Goal: Task Accomplishment & Management: Complete application form

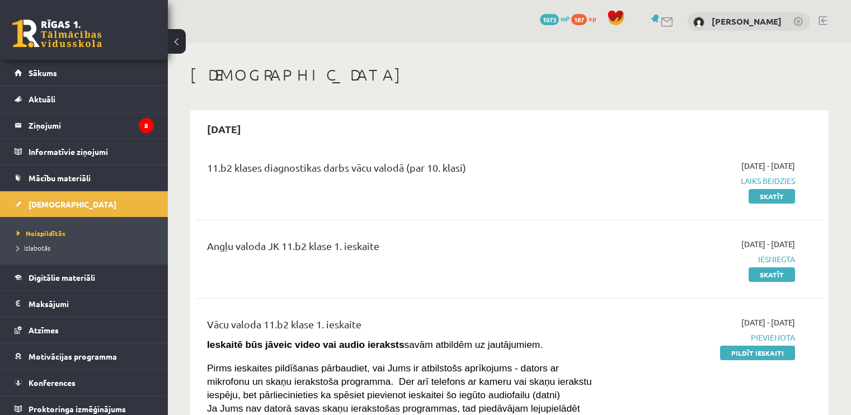
scroll to position [224, 0]
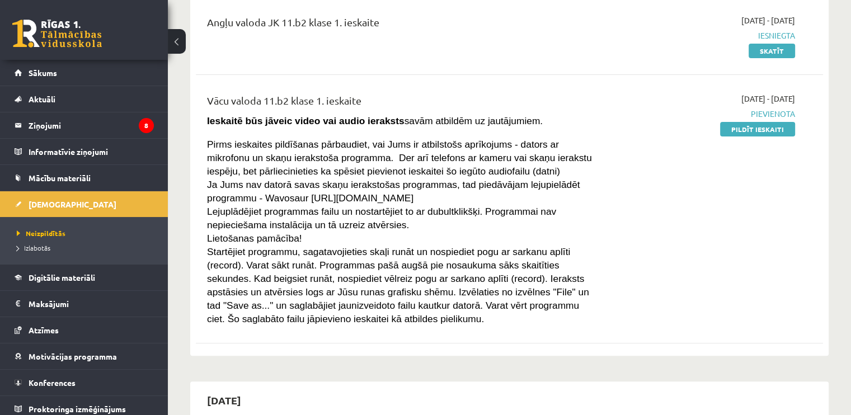
click at [741, 211] on div "2025-09-01 - 2025-09-15 Pievienota Pildīt ieskaiti" at bounding box center [702, 209] width 201 height 232
click at [755, 129] on link "Pildīt ieskaiti" at bounding box center [757, 129] width 75 height 15
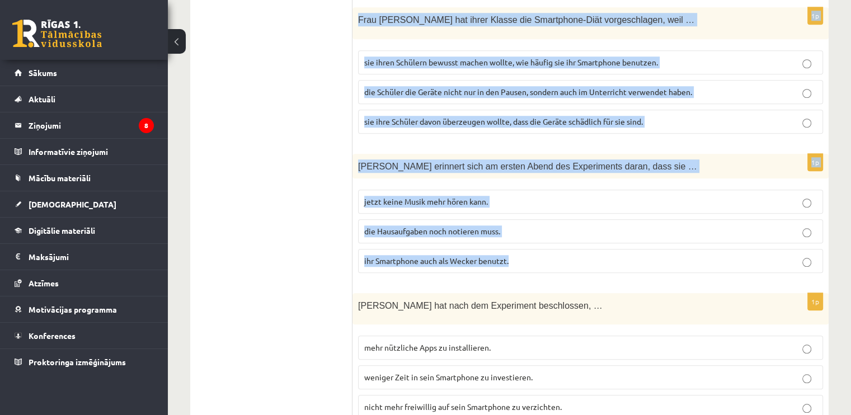
scroll to position [1018, 0]
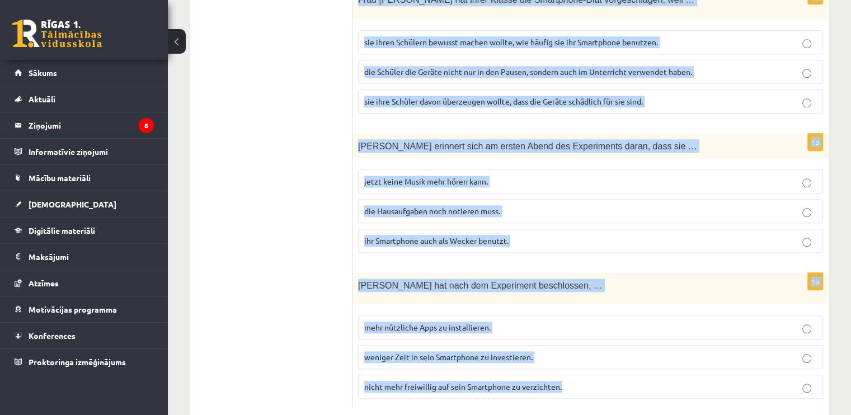
drag, startPoint x: 355, startPoint y: 201, endPoint x: 577, endPoint y: 366, distance: 276.7
copy form "Loremipsumdo sit Ametconsec adip eli sedd Eiusmod tem In. Utlab etd magna … al …"
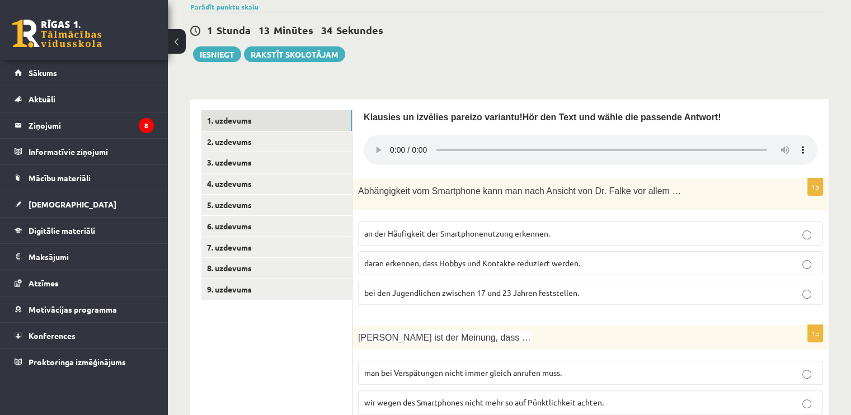
scroll to position [291, 0]
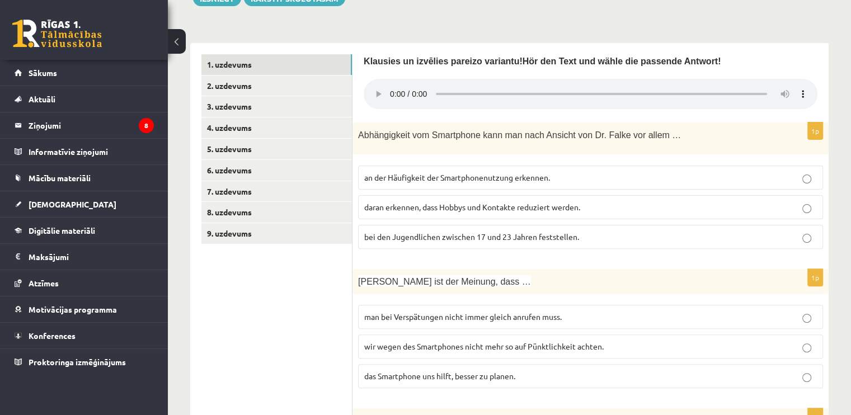
click at [416, 204] on span "daran erkennen, dass Hobbys und Kontakte reduziert werden." at bounding box center [472, 207] width 216 height 10
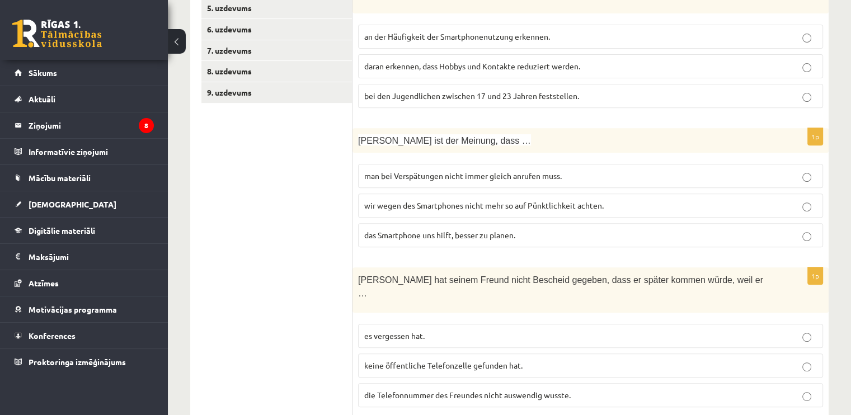
scroll to position [459, 0]
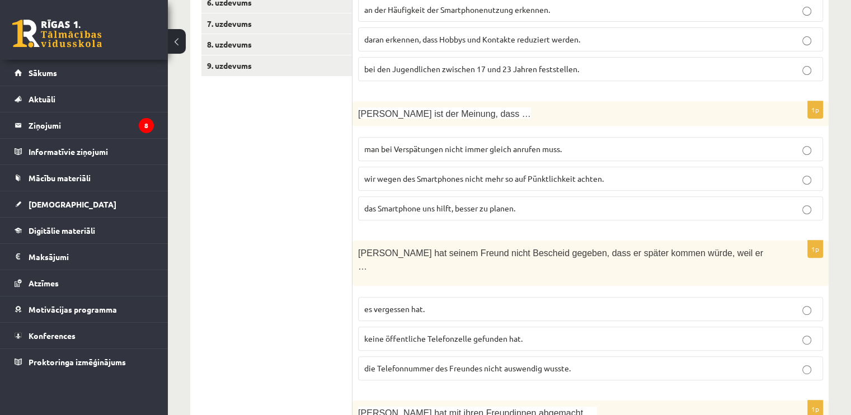
click at [406, 173] on span "wir wegen des Smartphones nicht mehr so auf Pünktlichkeit achten." at bounding box center [483, 178] width 239 height 10
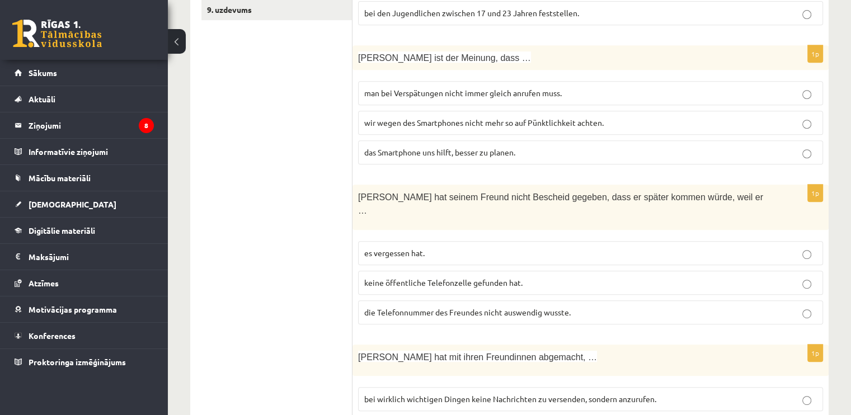
scroll to position [571, 0]
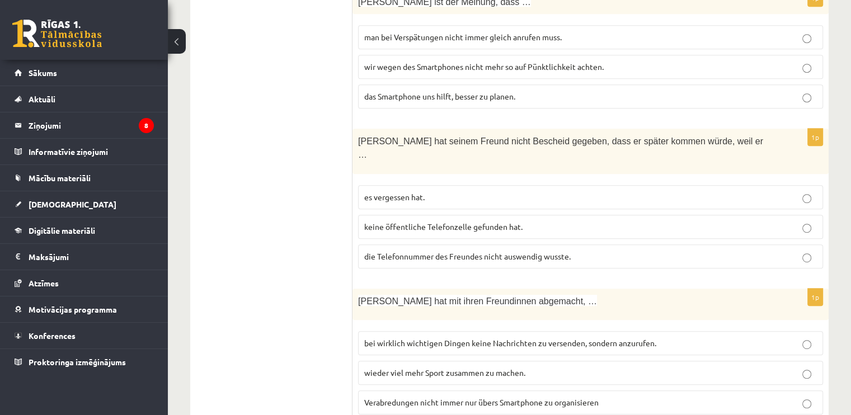
click at [386, 251] on span "die Telefonnummer des Freundes nicht auswendig wusste." at bounding box center [467, 256] width 206 height 10
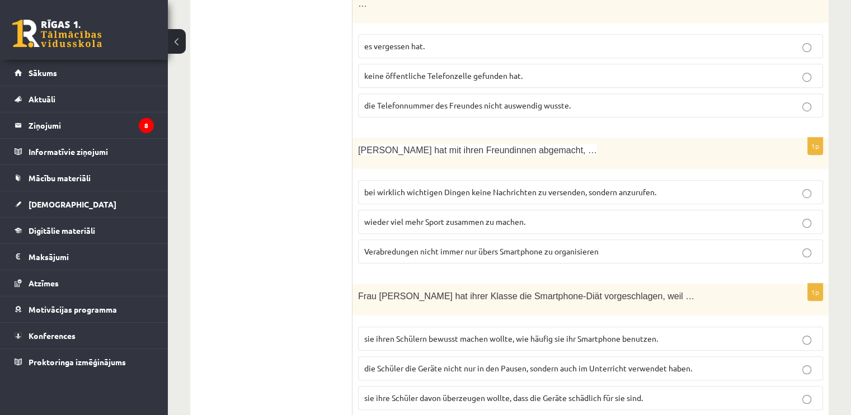
scroll to position [739, 0]
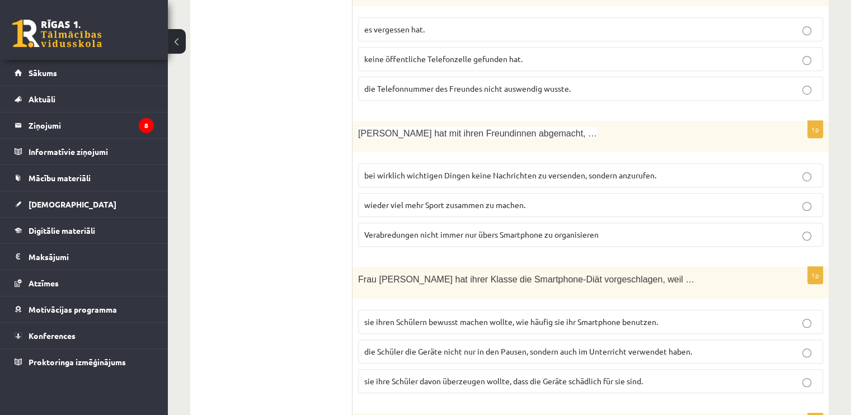
click at [389, 170] on span "bei wirklich wichtigen Dingen keine Nachrichten zu versenden, sondern anzurufen." at bounding box center [510, 175] width 292 height 10
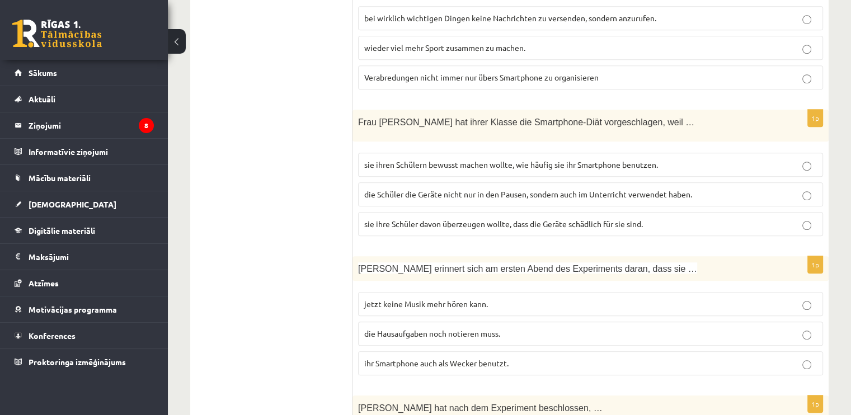
scroll to position [906, 0]
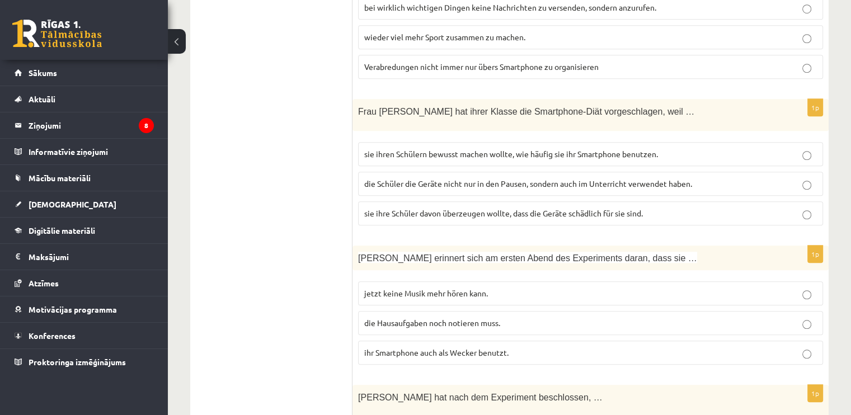
click at [391, 149] on span "sie ihren Schülern bewusst machen wollte, wie häufig sie ihr Smartphone benutze…" at bounding box center [511, 154] width 294 height 10
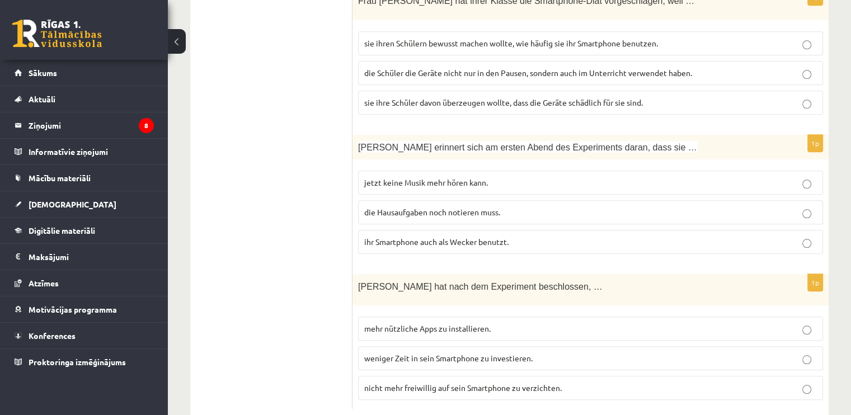
scroll to position [1018, 0]
click at [397, 235] on p "ihr Smartphone auch als Wecker benutzt." at bounding box center [590, 241] width 453 height 12
click at [396, 382] on span "nicht mehr freiwillig auf sein Smartphone zu verzichten." at bounding box center [462, 387] width 197 height 10
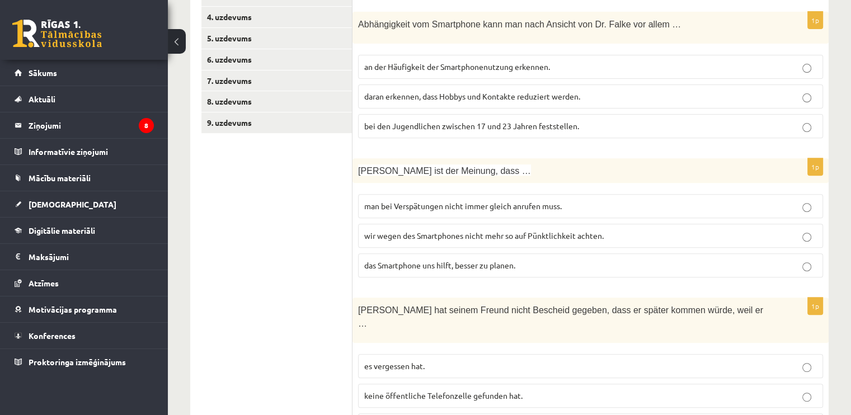
scroll to position [235, 0]
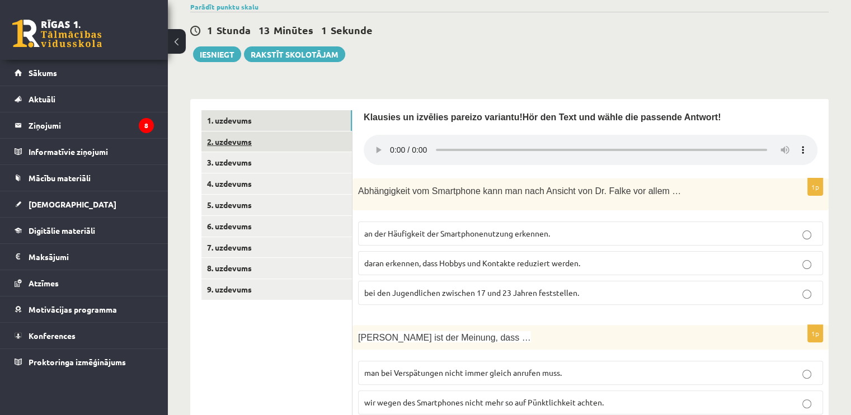
click at [252, 140] on link "2. uzdevums" at bounding box center [276, 141] width 151 height 21
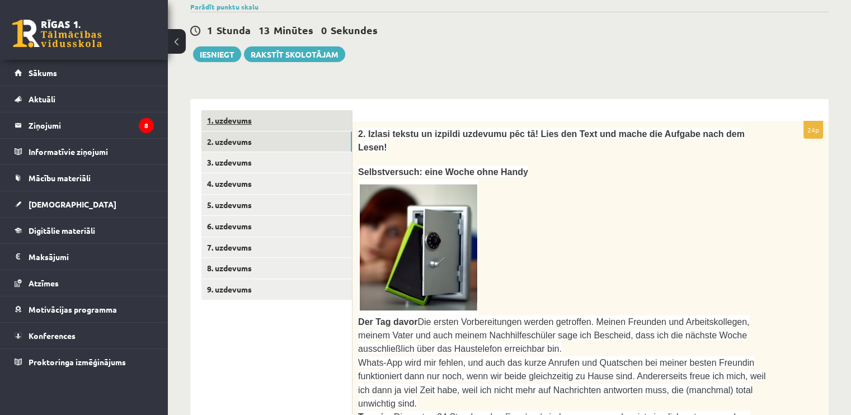
click at [237, 123] on link "1. uzdevums" at bounding box center [276, 120] width 151 height 21
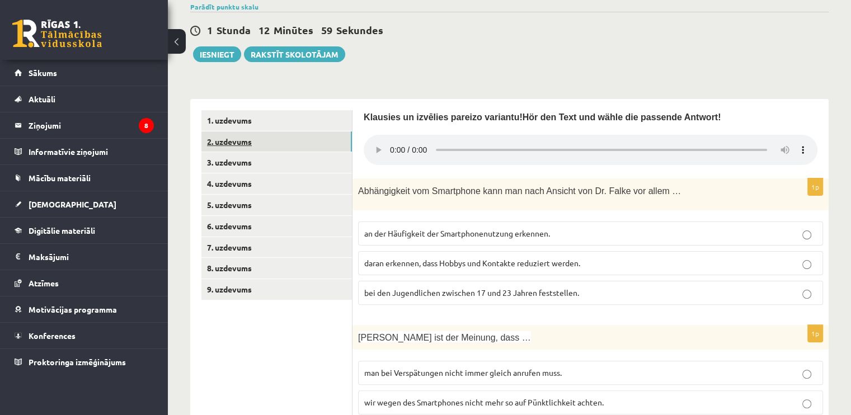
click at [209, 144] on link "2. uzdevums" at bounding box center [276, 141] width 151 height 21
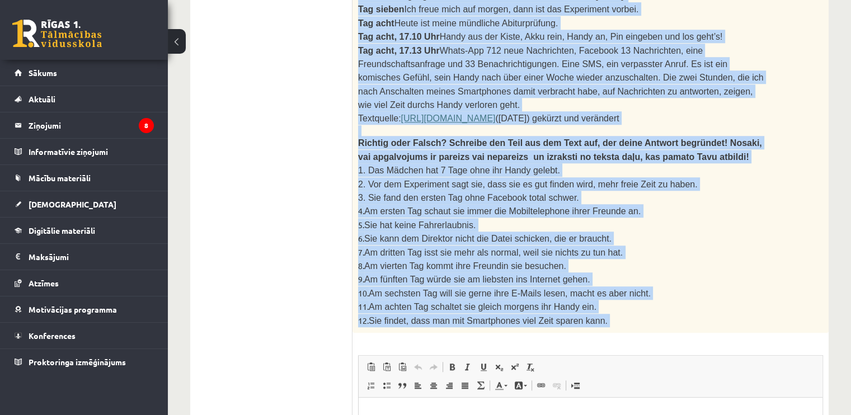
scroll to position [962, 0]
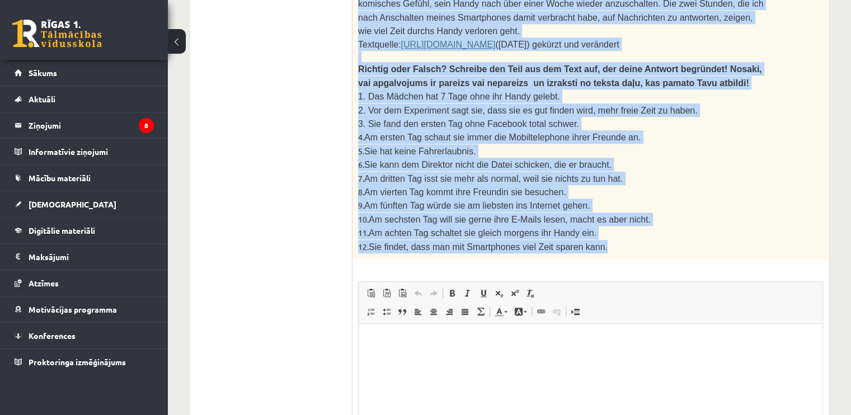
drag, startPoint x: 356, startPoint y: 76, endPoint x: 605, endPoint y: 167, distance: 265.7
copy div "8. Loremi dolors am consect adipisci eli se! Doei tem Inci utl etdol mag Aliqua…"
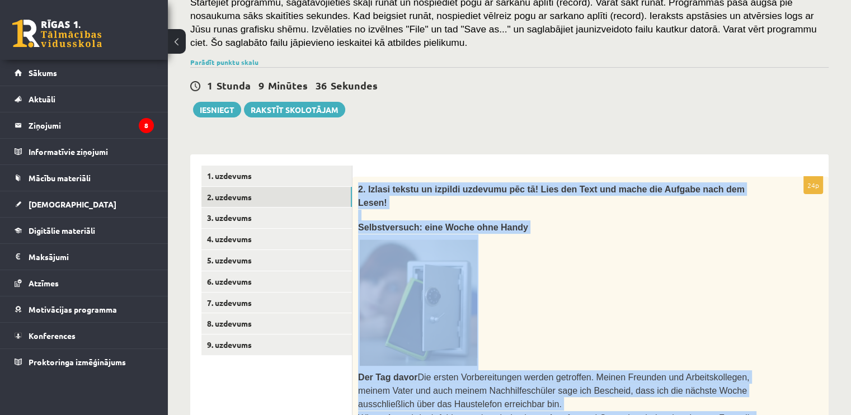
scroll to position [123, 0]
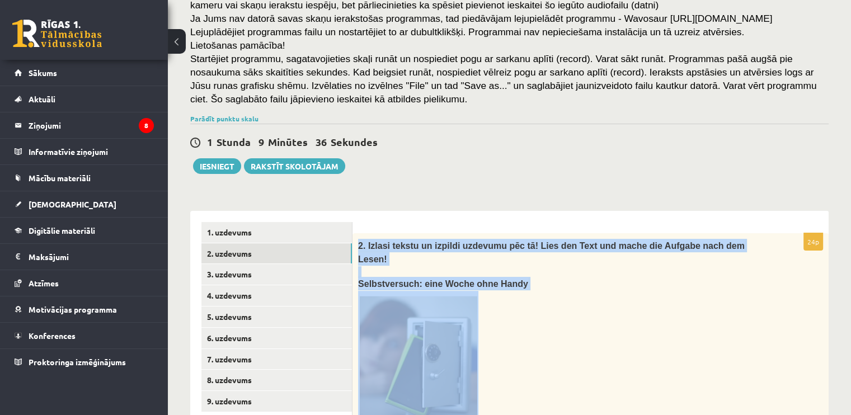
click at [528, 314] on p at bounding box center [562, 359] width 409 height 136
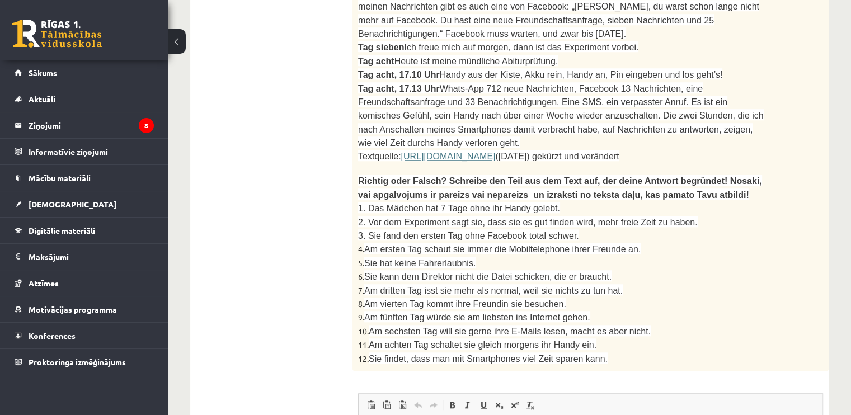
scroll to position [906, 0]
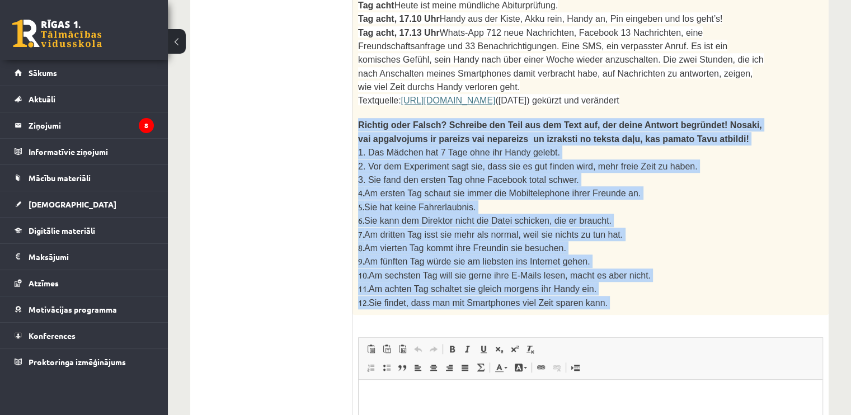
drag, startPoint x: 356, startPoint y: 44, endPoint x: 571, endPoint y: 234, distance: 287.3
click at [620, 250] on div "24p 2. Izlasi tekstu un izpildi uzdevumu pēc tā! Lies den Text und mache die Au…" at bounding box center [590, 10] width 476 height 1120
copy div "Loremip dolo Sitame? Consecte adi Elit sed doe Temp inc, utl etdol Magnaal enim…"
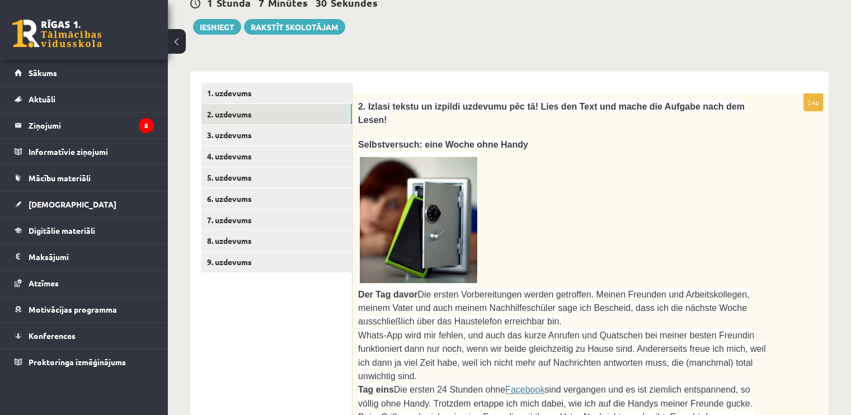
scroll to position [235, 0]
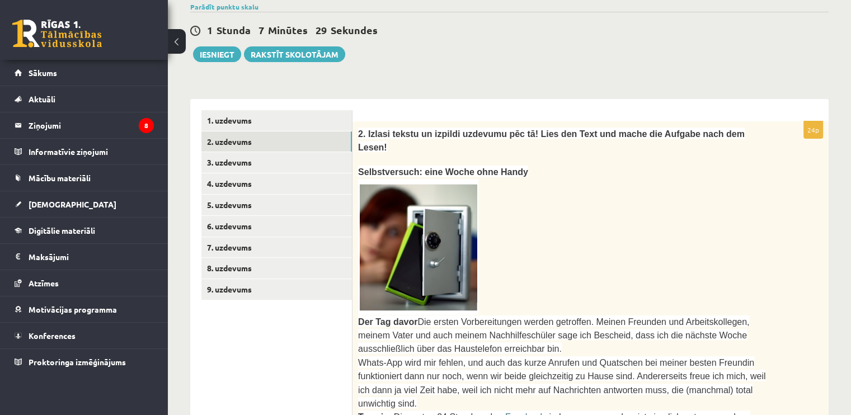
click at [645, 215] on p at bounding box center [562, 247] width 409 height 136
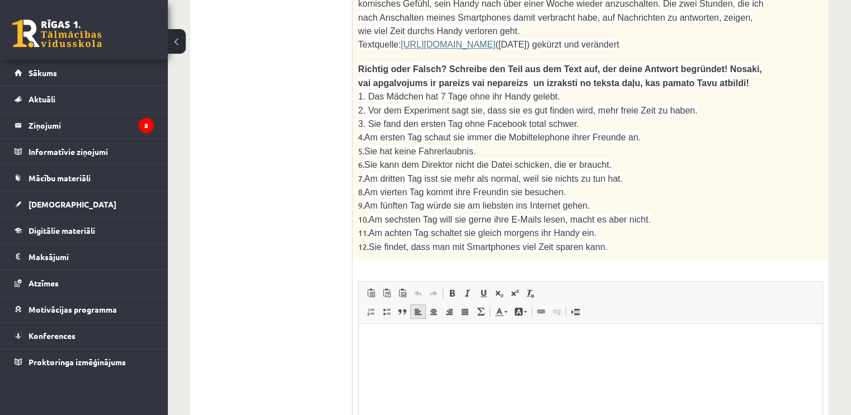
scroll to position [1012, 0]
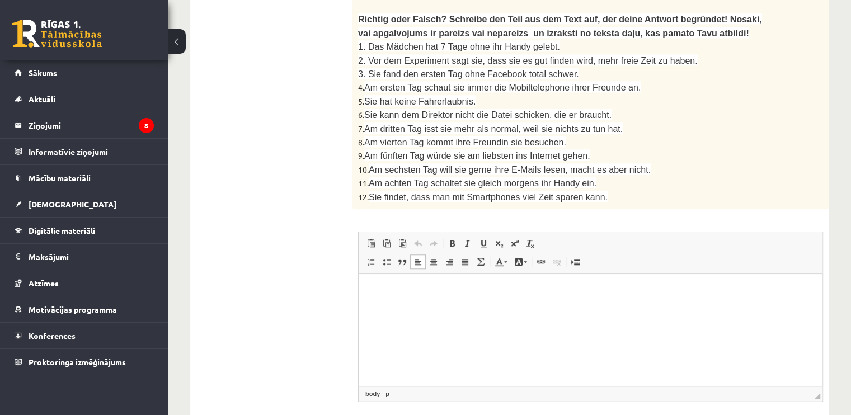
click at [419, 291] on p "Editor, wiswyg-editor-user-answer-47024781099220" at bounding box center [590, 291] width 441 height 12
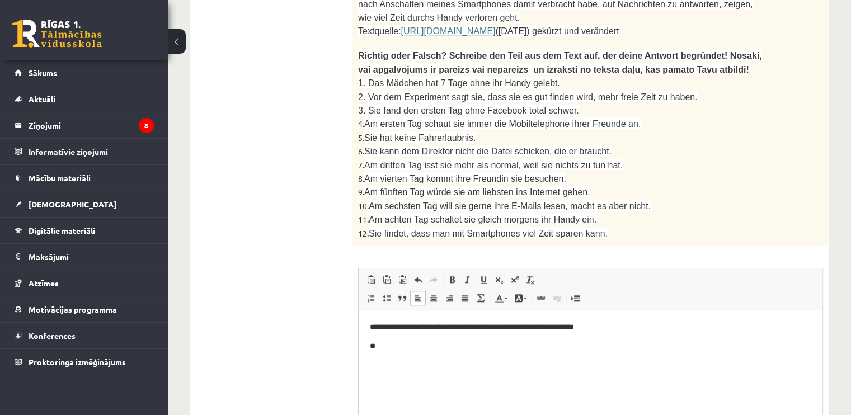
scroll to position [956, 0]
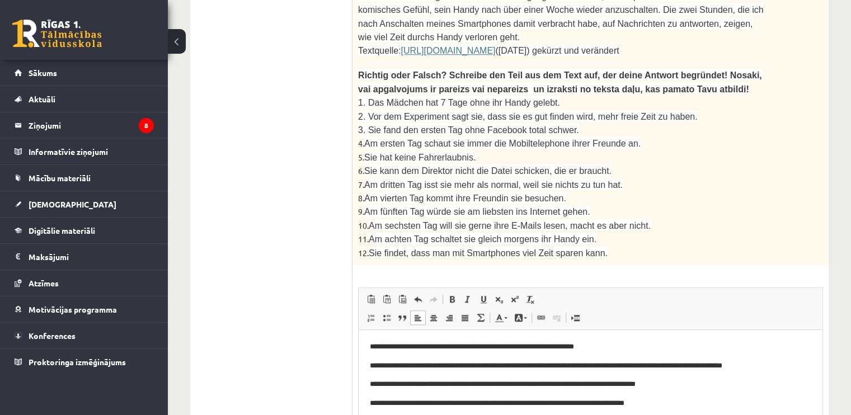
click at [685, 388] on p "**********" at bounding box center [591, 384] width 442 height 12
click at [688, 388] on p "**********" at bounding box center [591, 384] width 442 height 12
click at [764, 367] on p "**********" at bounding box center [591, 366] width 442 height 12
click at [605, 347] on p "**********" at bounding box center [591, 347] width 442 height 12
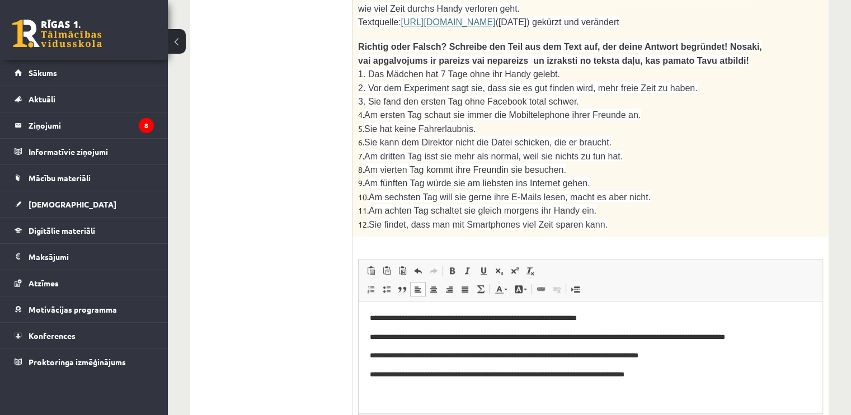
scroll to position [1012, 0]
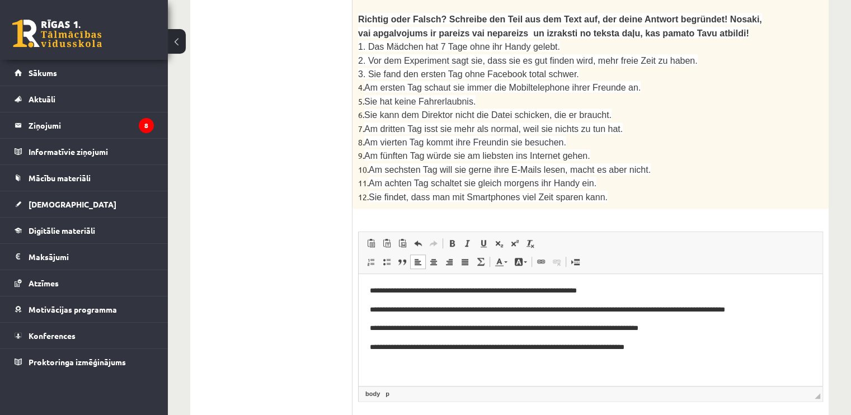
click at [679, 350] on p "**********" at bounding box center [591, 347] width 442 height 12
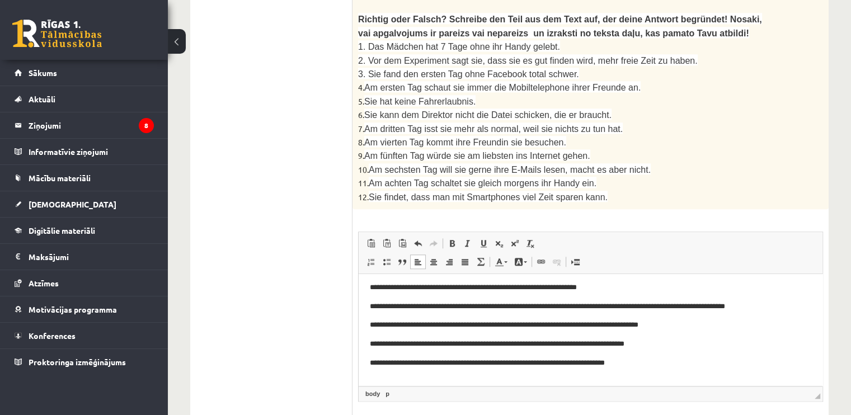
drag, startPoint x: 633, startPoint y: 363, endPoint x: 633, endPoint y: 369, distance: 6.7
click at [633, 363] on p "**********" at bounding box center [586, 363] width 433 height 12
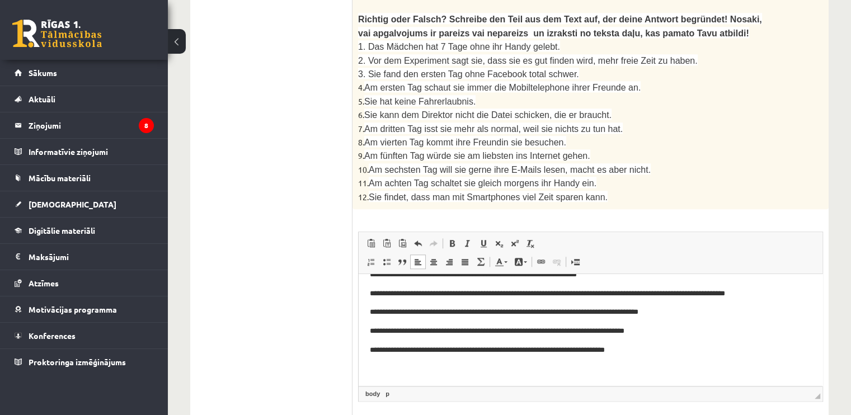
click at [504, 374] on p "Editor, wiswyg-editor-user-answer-47024781099220" at bounding box center [590, 369] width 441 height 12
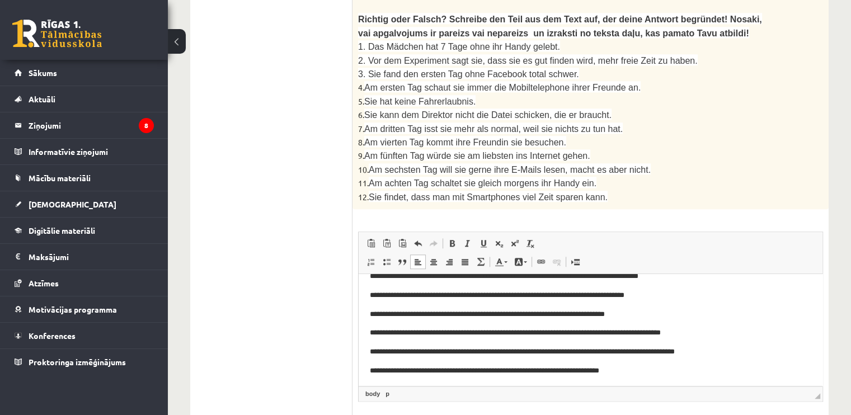
scroll to position [54, 0]
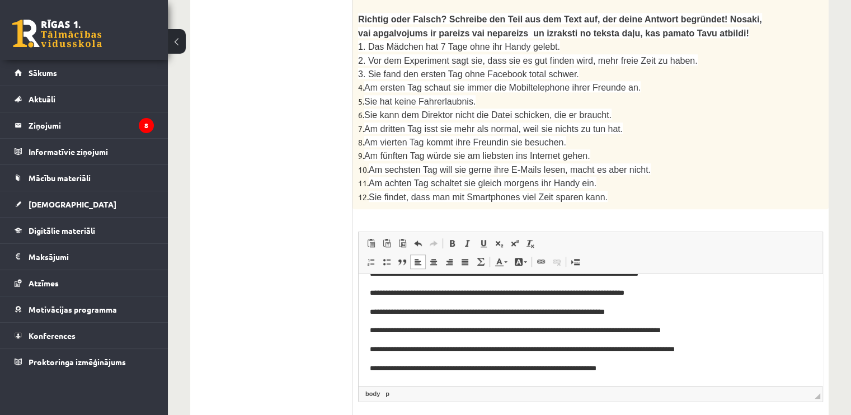
click at [652, 372] on p "**********" at bounding box center [586, 369] width 433 height 12
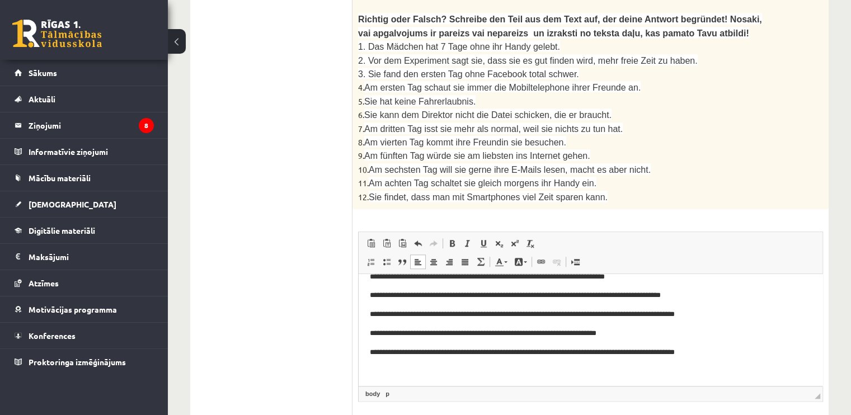
scroll to position [92, 0]
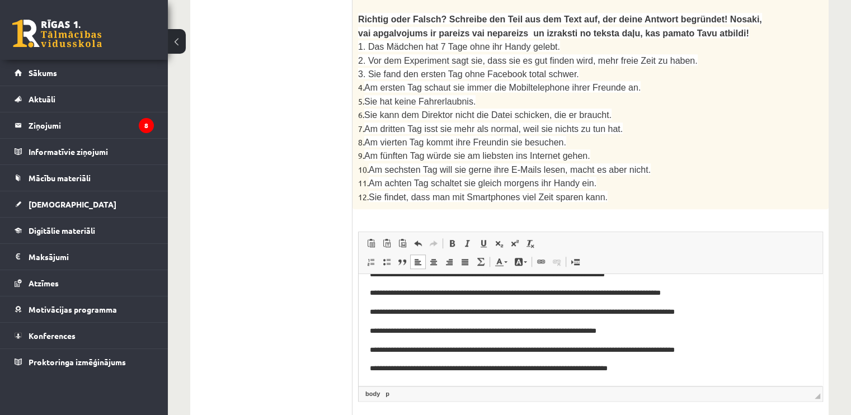
click at [370, 366] on p "**********" at bounding box center [586, 369] width 433 height 12
click at [694, 365] on p "**********" at bounding box center [586, 369] width 433 height 12
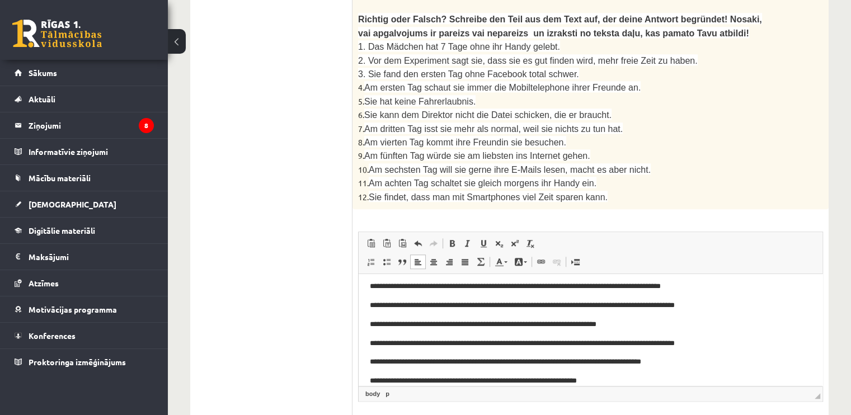
scroll to position [111, 0]
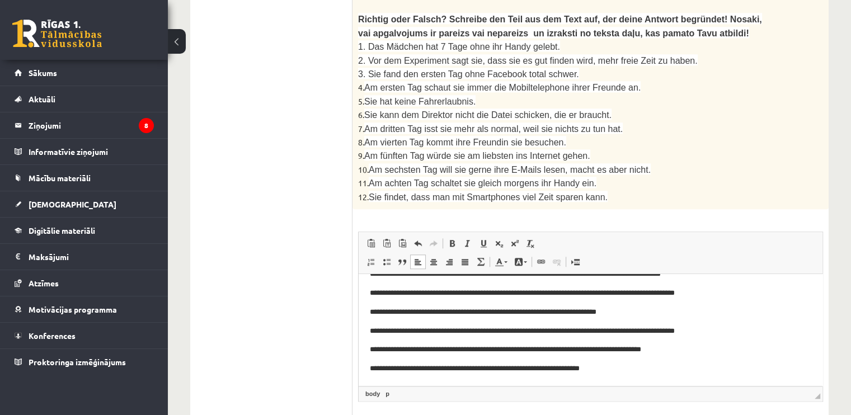
click at [629, 368] on p "**********" at bounding box center [586, 369] width 433 height 12
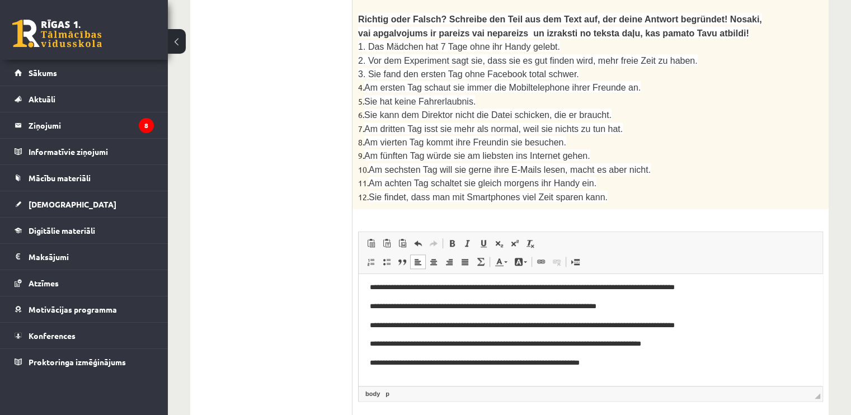
scroll to position [117, 0]
click at [420, 380] on p "**********" at bounding box center [586, 381] width 433 height 12
click at [571, 380] on p "**********" at bounding box center [586, 381] width 433 height 12
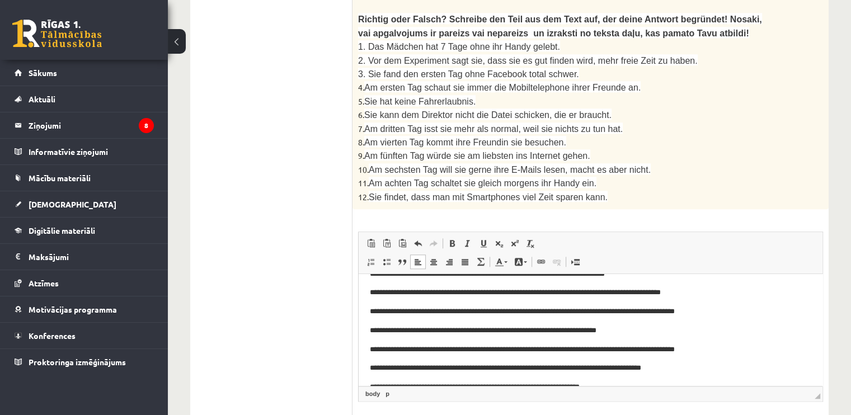
scroll to position [74, 0]
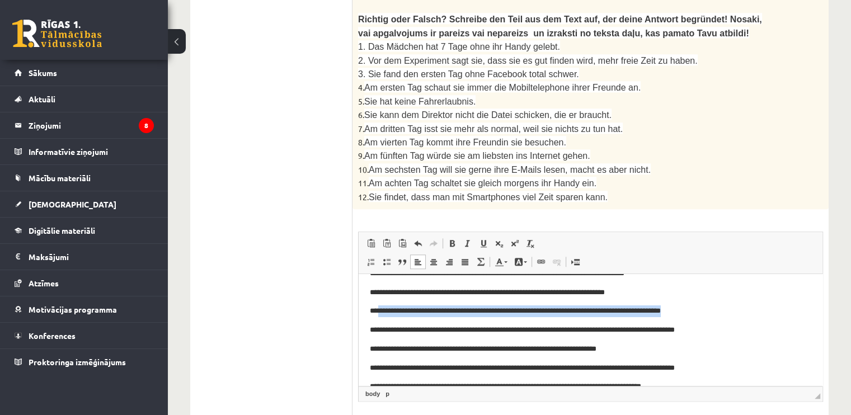
drag, startPoint x: 718, startPoint y: 312, endPoint x: 379, endPoint y: 308, distance: 339.1
click at [379, 308] on p "**********" at bounding box center [586, 311] width 433 height 12
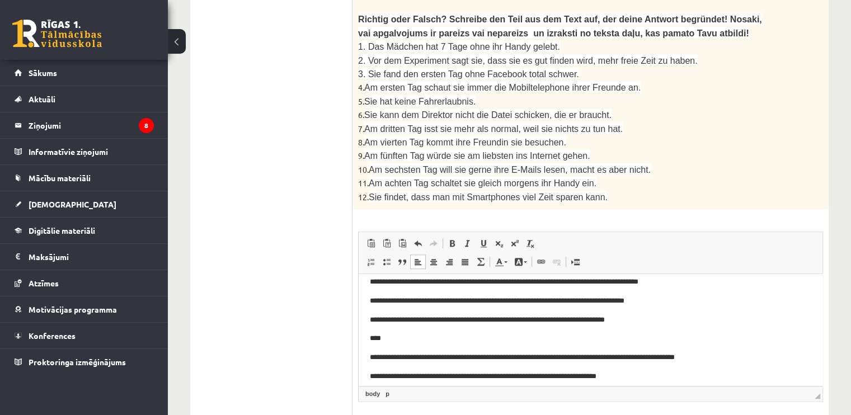
scroll to position [130, 0]
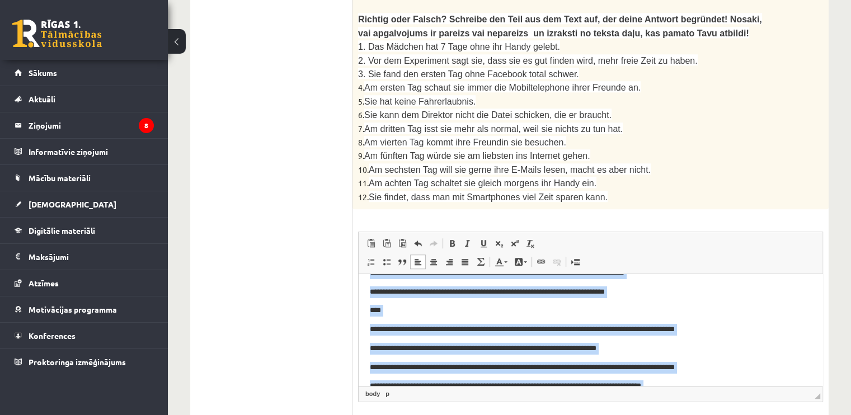
scroll to position [0, 0]
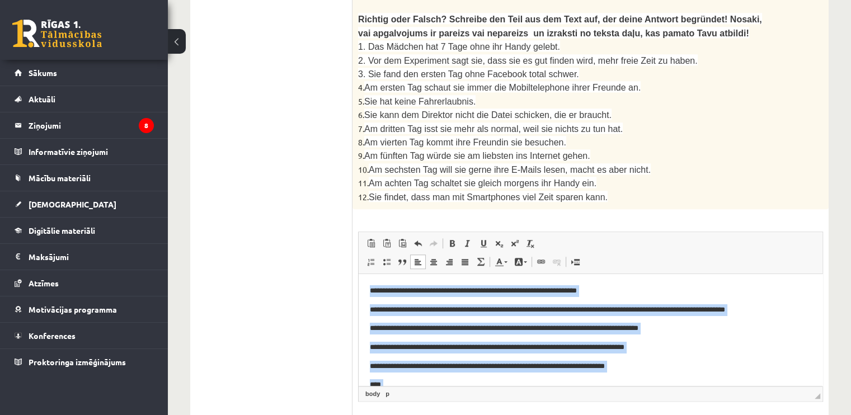
drag, startPoint x: 589, startPoint y: 367, endPoint x: 285, endPoint y: 236, distance: 331.5
click at [359, 274] on html "**********" at bounding box center [591, 394] width 464 height 241
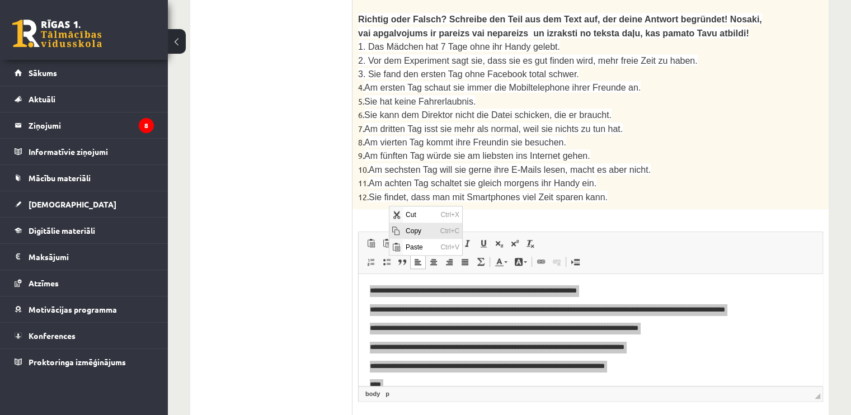
click at [410, 228] on span "Copy" at bounding box center [419, 231] width 35 height 16
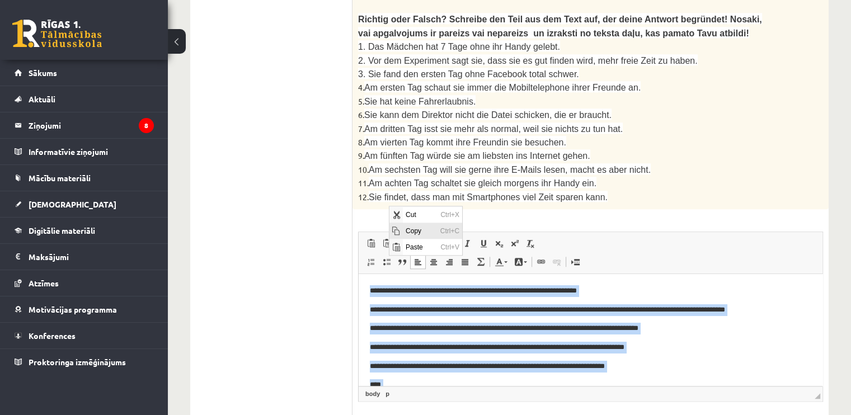
copy body "**********"
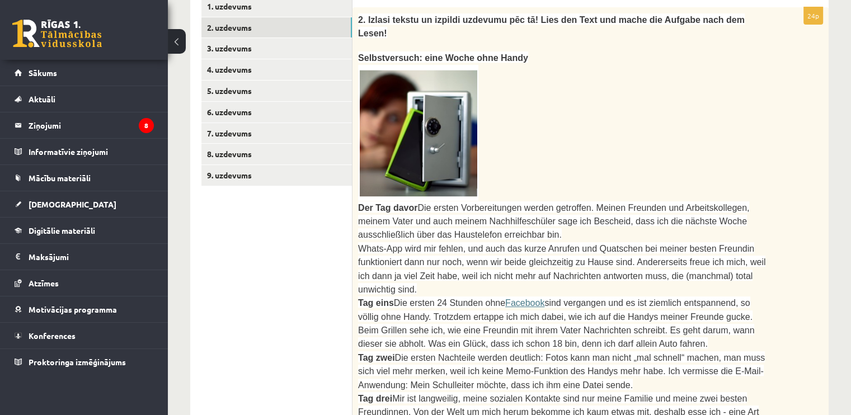
scroll to position [285, 0]
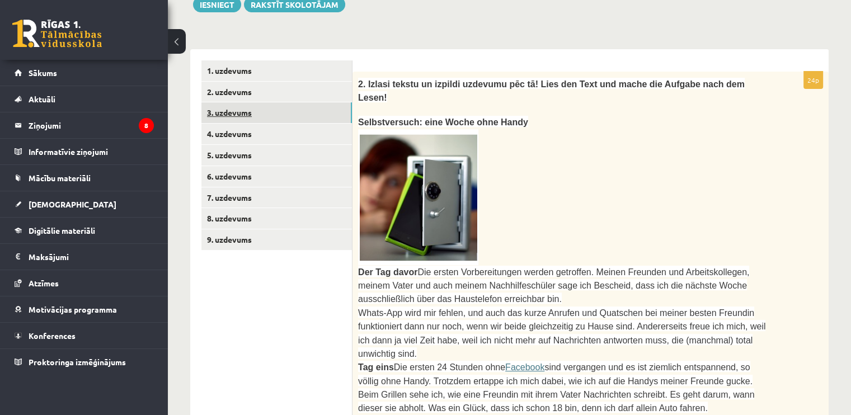
click at [227, 111] on link "3. uzdevums" at bounding box center [276, 112] width 151 height 21
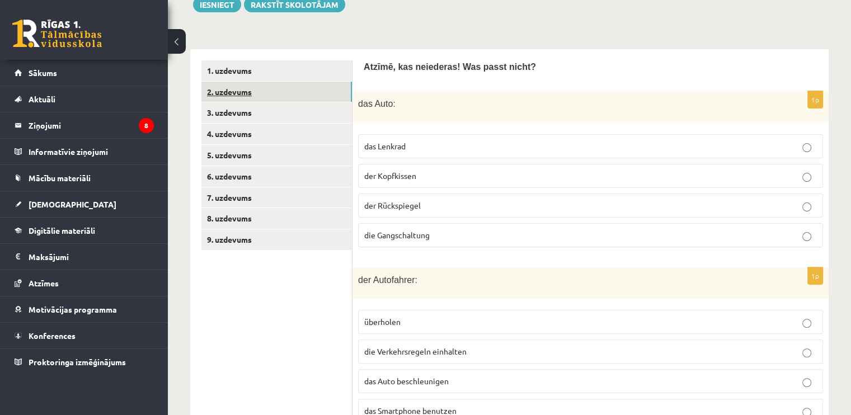
click at [235, 92] on link "2. uzdevums" at bounding box center [276, 92] width 151 height 21
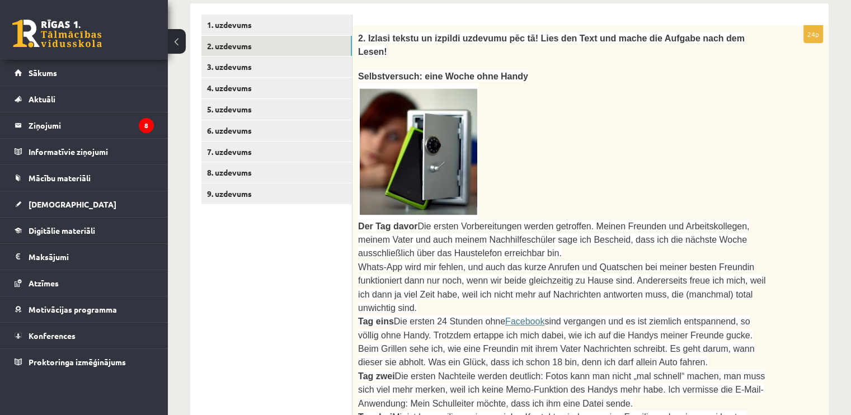
scroll to position [229, 0]
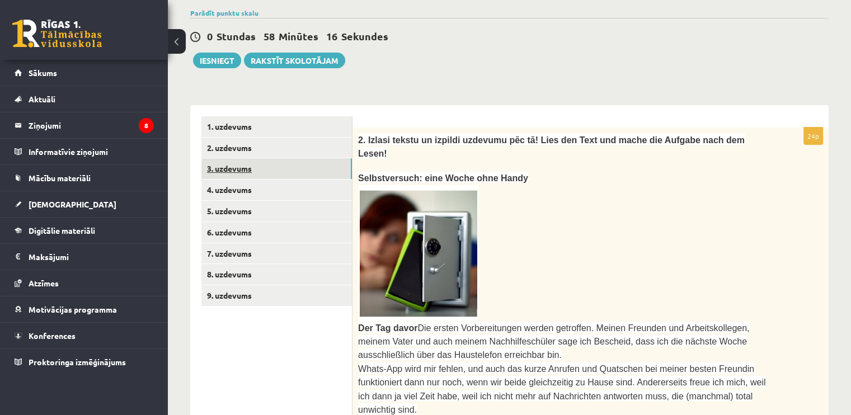
click at [244, 171] on link "3. uzdevums" at bounding box center [276, 168] width 151 height 21
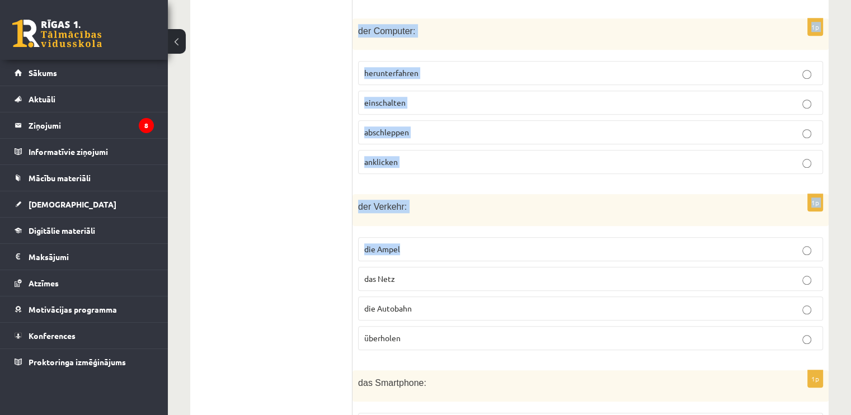
scroll to position [1200, 0]
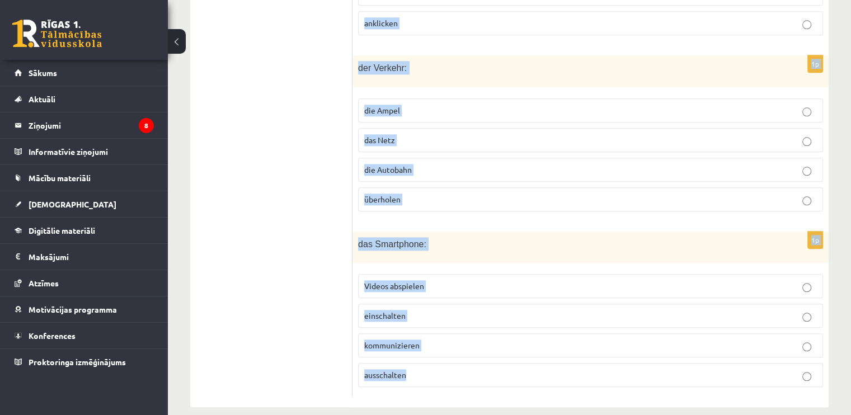
drag, startPoint x: 359, startPoint y: 120, endPoint x: 464, endPoint y: 363, distance: 264.1
copy form "Loremi, dol sitametco! Adi elits doeiu? 9t inc Utla: etd Magnaal eni Adminimven…"
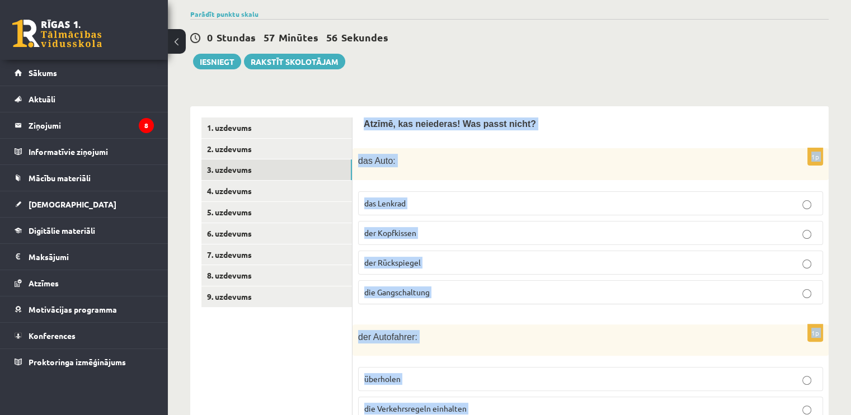
scroll to position [81, 0]
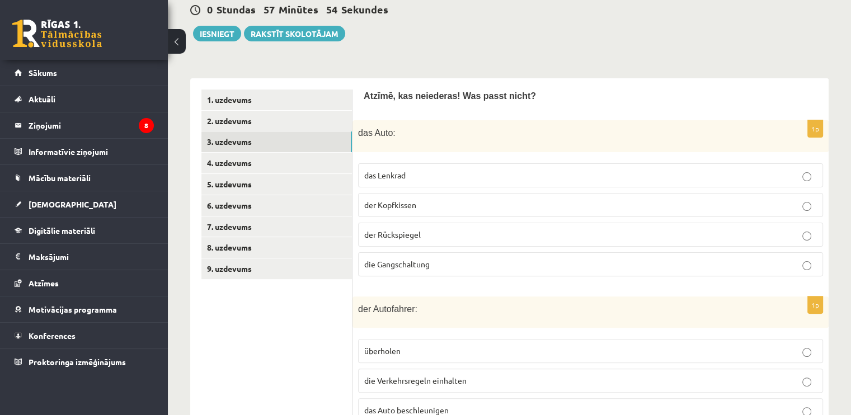
scroll to position [305, 0]
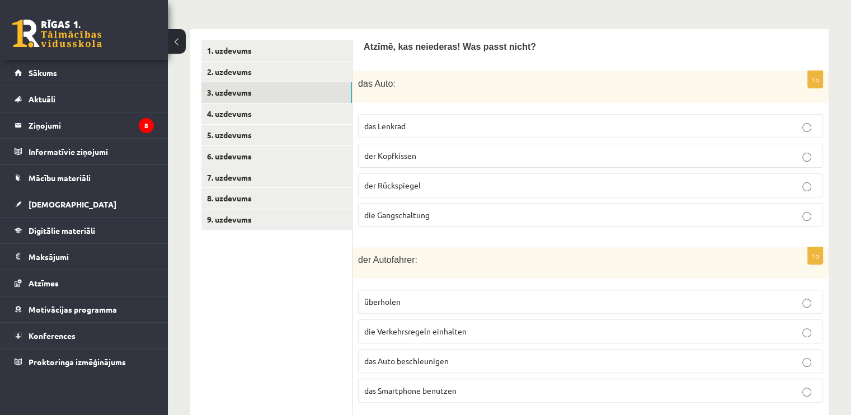
click at [383, 161] on label "der Kopfkissen" at bounding box center [590, 156] width 465 height 24
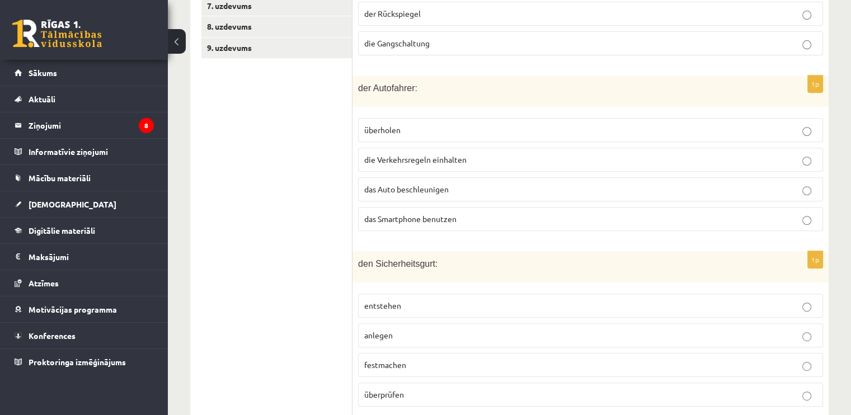
scroll to position [529, 0]
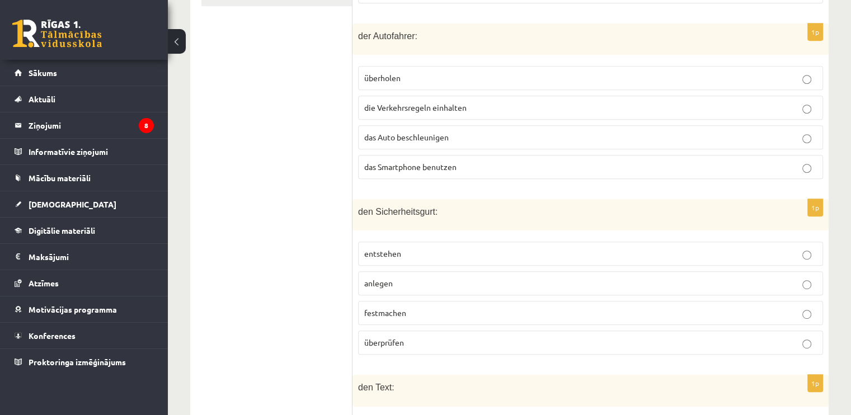
click at [407, 165] on span "das Smartphone benutzen" at bounding box center [410, 167] width 92 height 10
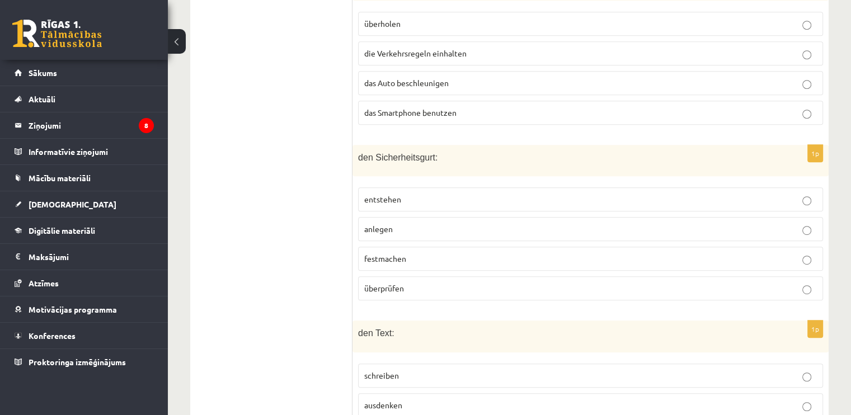
scroll to position [641, 0]
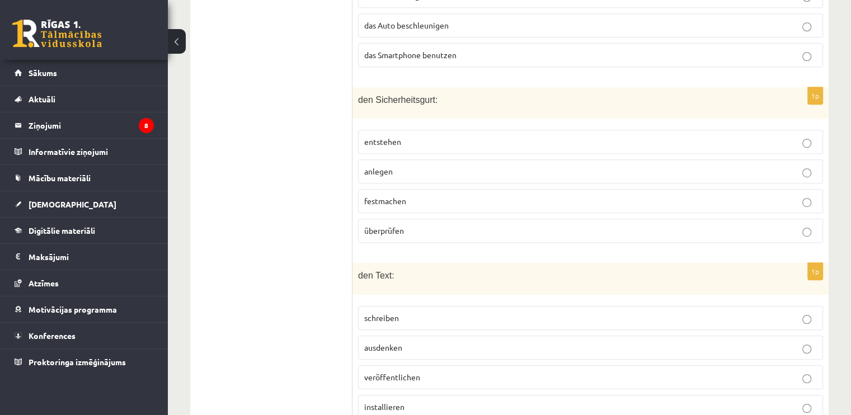
click at [376, 139] on span "entstehen" at bounding box center [382, 142] width 37 height 10
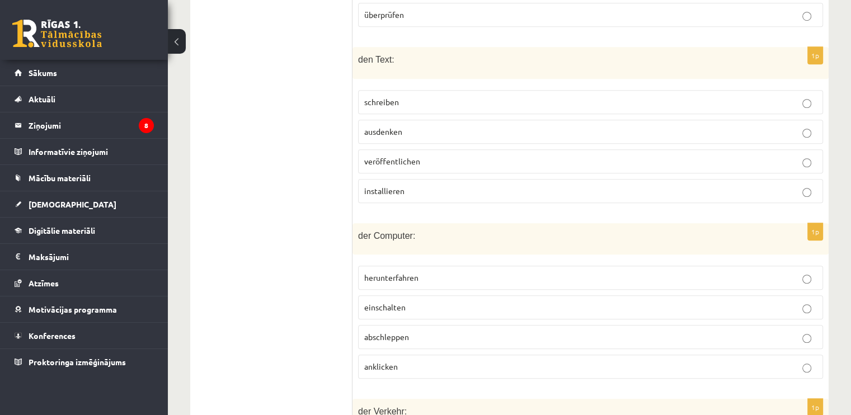
scroll to position [864, 0]
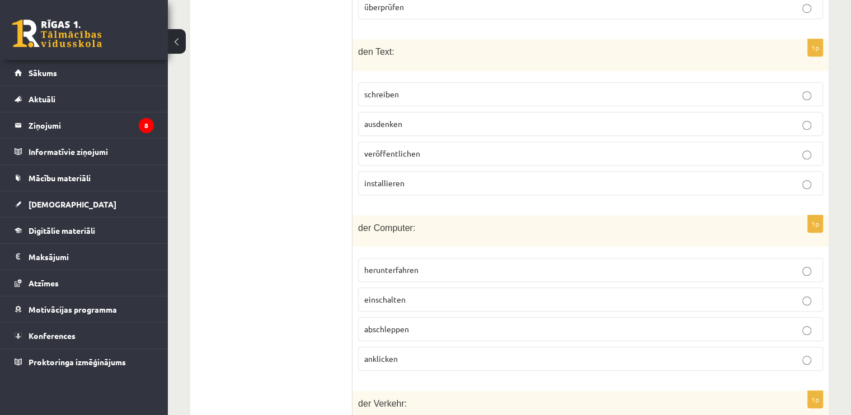
click at [386, 177] on p "installieren" at bounding box center [590, 183] width 453 height 12
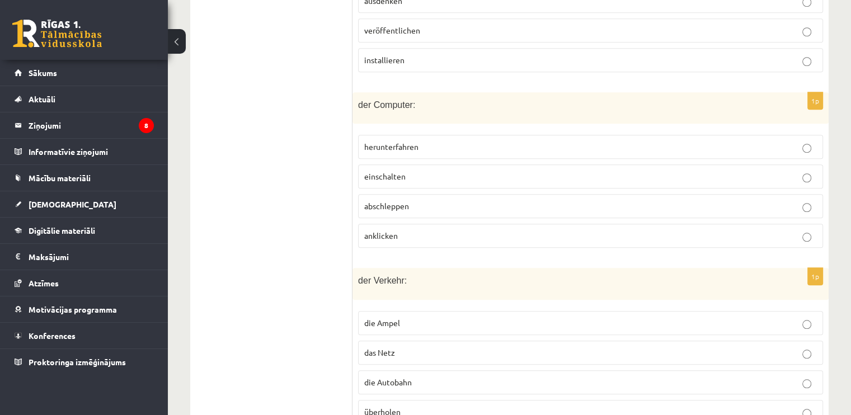
scroll to position [1032, 0]
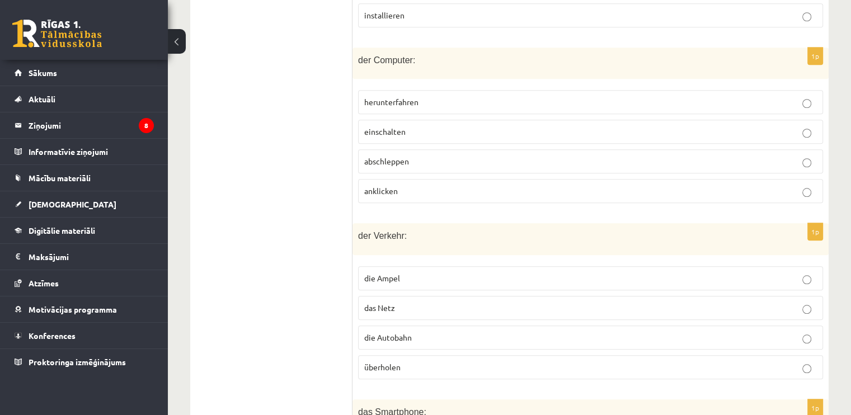
click at [396, 156] on span "abschleppen" at bounding box center [386, 161] width 45 height 10
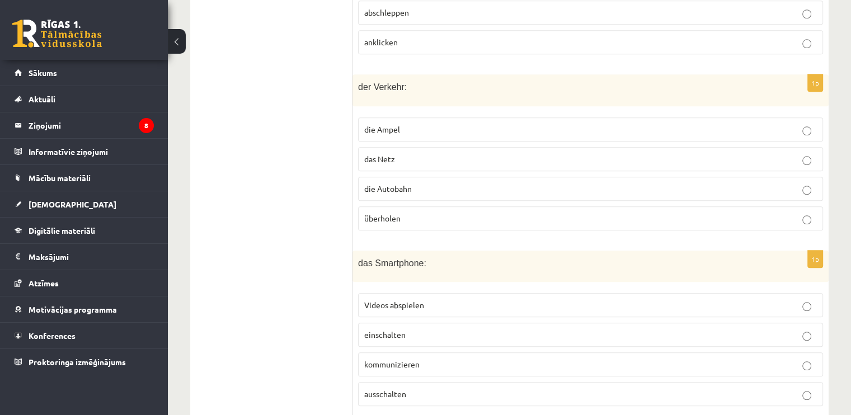
scroll to position [1200, 0]
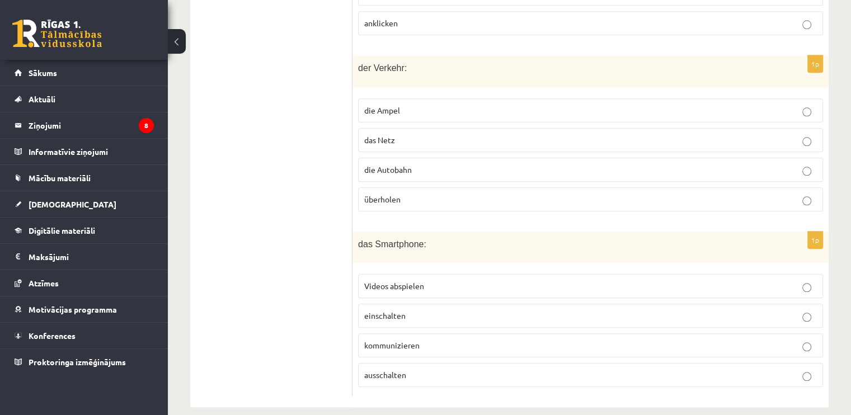
click at [389, 135] on span "das Netz" at bounding box center [379, 140] width 31 height 10
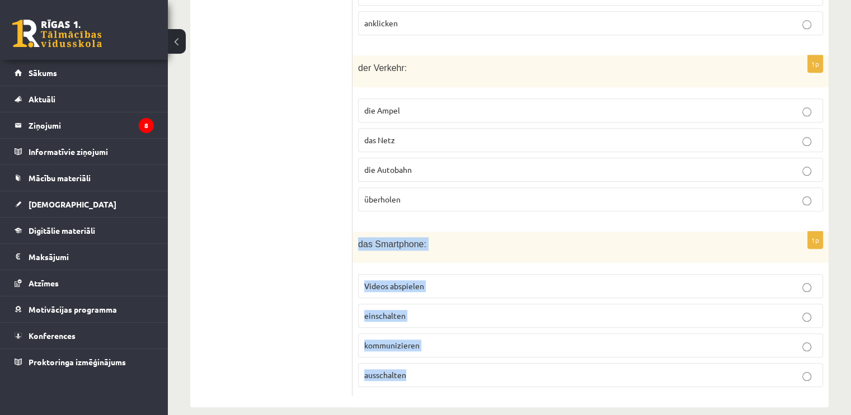
drag, startPoint x: 354, startPoint y: 230, endPoint x: 502, endPoint y: 363, distance: 198.9
click at [502, 363] on div "1p das Smartphone: Videos abspielen einschalten kommunizieren ausschalten" at bounding box center [590, 314] width 476 height 164
copy div "das Smartphone: Videos abspielen einschalten kommunizieren ausschalten"
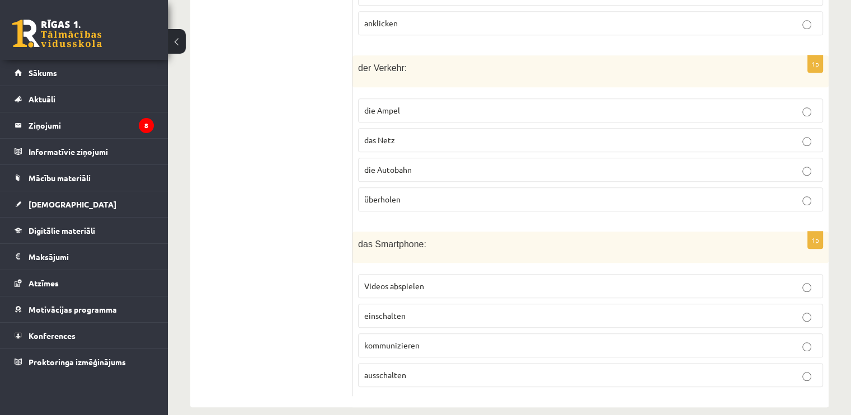
click at [385, 340] on span "kommunizieren" at bounding box center [391, 345] width 55 height 10
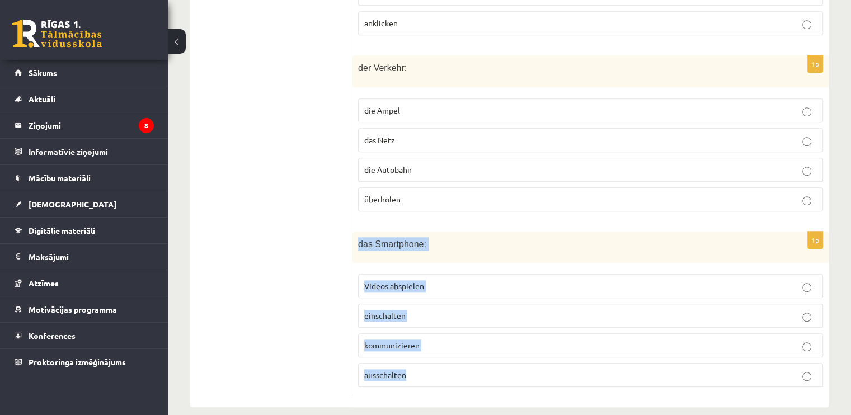
drag, startPoint x: 354, startPoint y: 229, endPoint x: 439, endPoint y: 373, distance: 167.3
click at [439, 373] on div "1p das Smartphone: Videos abspielen einschalten kommunizieren ausschalten" at bounding box center [590, 314] width 476 height 164
copy div "das Smartphone: Videos abspielen einschalten kommunizieren ausschalten"
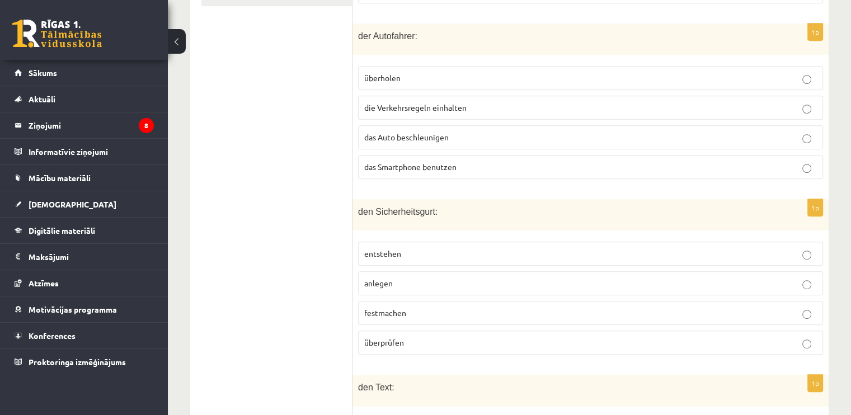
scroll to position [305, 0]
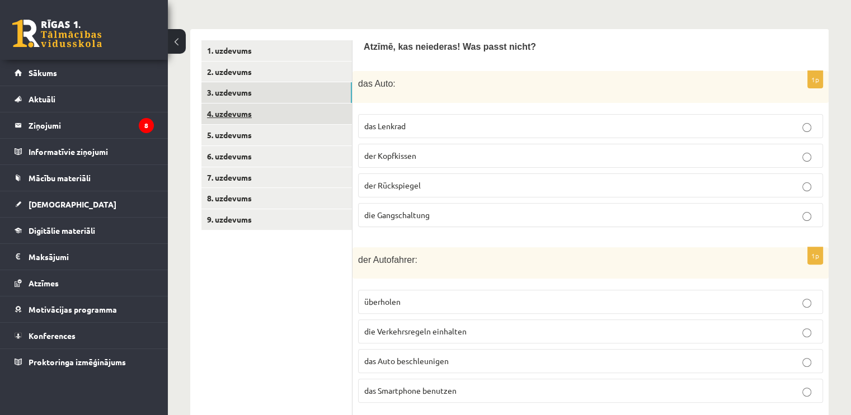
click at [235, 122] on link "4. uzdevums" at bounding box center [276, 114] width 151 height 21
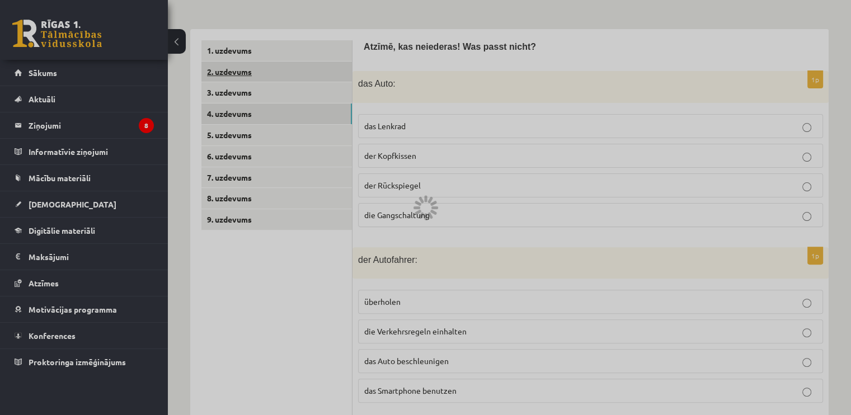
scroll to position [280, 0]
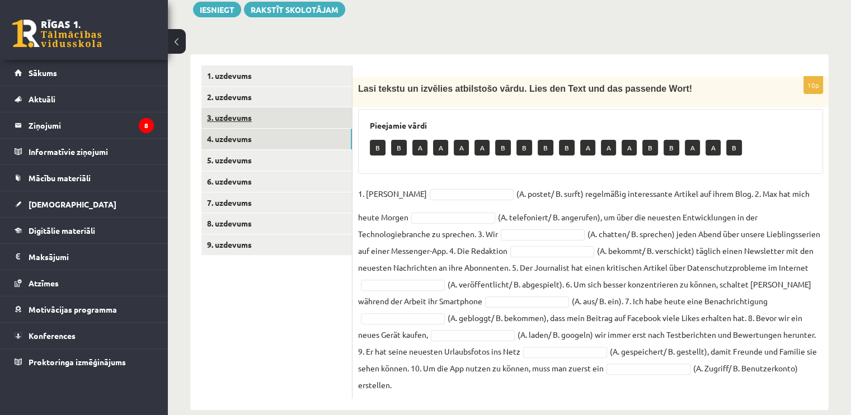
click at [231, 116] on link "3. uzdevums" at bounding box center [276, 117] width 151 height 21
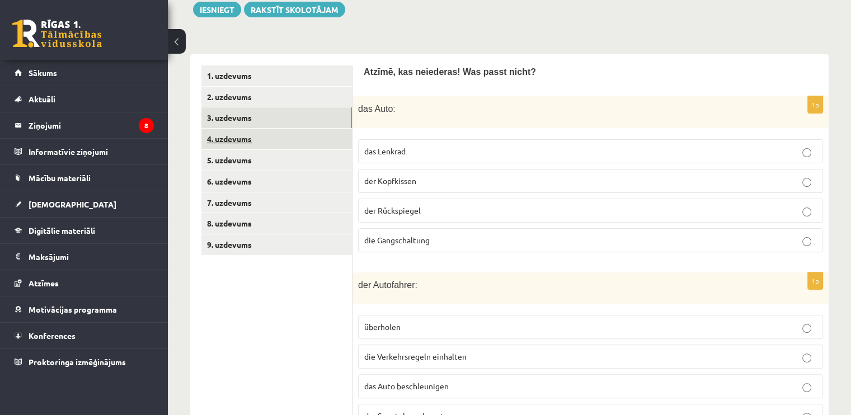
click at [230, 136] on link "4. uzdevums" at bounding box center [276, 139] width 151 height 21
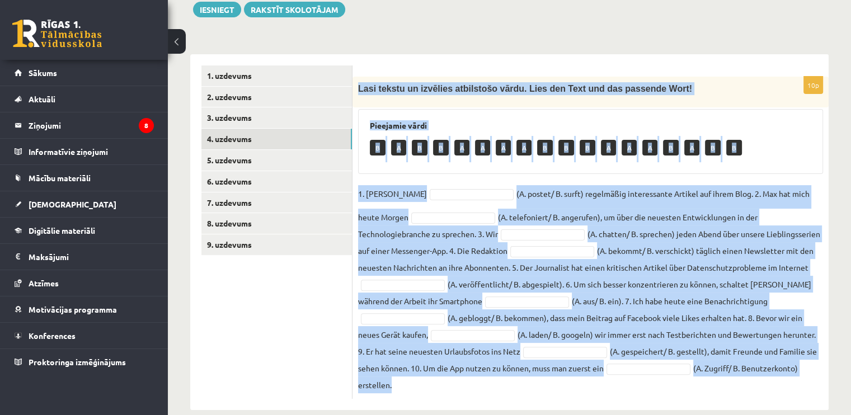
drag, startPoint x: 356, startPoint y: 86, endPoint x: 700, endPoint y: 360, distance: 439.9
click at [700, 360] on div "10p Lasi tekstu un izvēlies atbilstošo vārdu. Lies den Text und das passende Wo…" at bounding box center [590, 238] width 476 height 322
copy div "Lore ipsumd si ametcons adipiscing elits. Doei tem Inci utl etd magnaali Enim! …"
click at [433, 41] on div "Vācu valoda 11.b2 klase 1. [PERSON_NAME] (11.b2 JK) Ieskaitē būs jāveic video v…" at bounding box center [509, 97] width 683 height 669
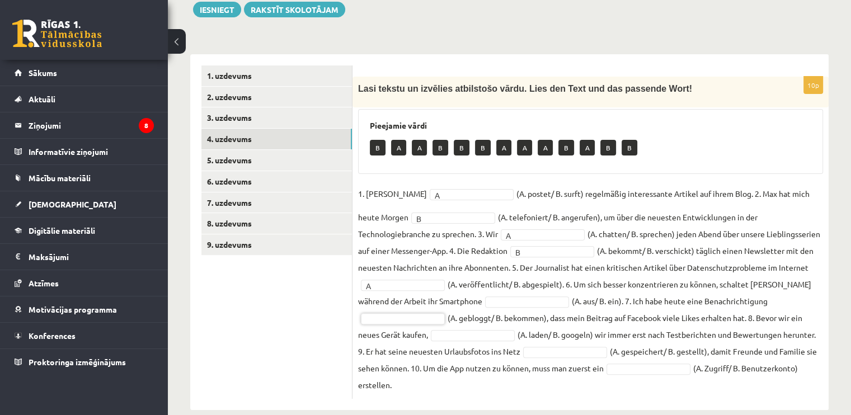
click at [394, 312] on fieldset "1. [PERSON_NAME] * (A. postet/ B. surft) regelmäßig interessante Artikel auf ih…" at bounding box center [590, 289] width 465 height 208
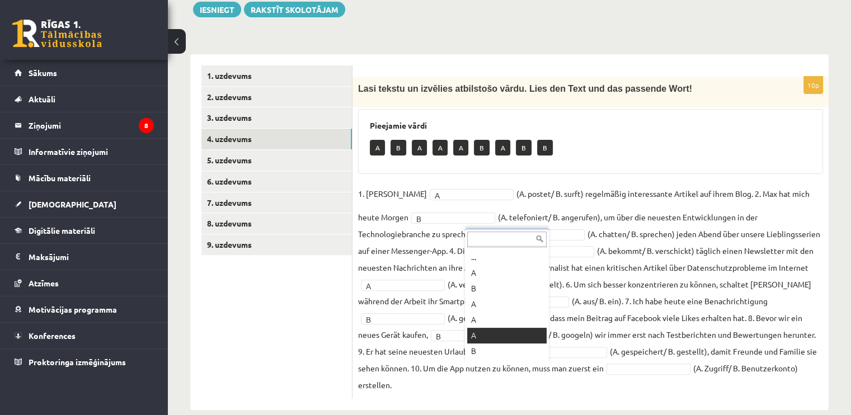
scroll to position [13, 0]
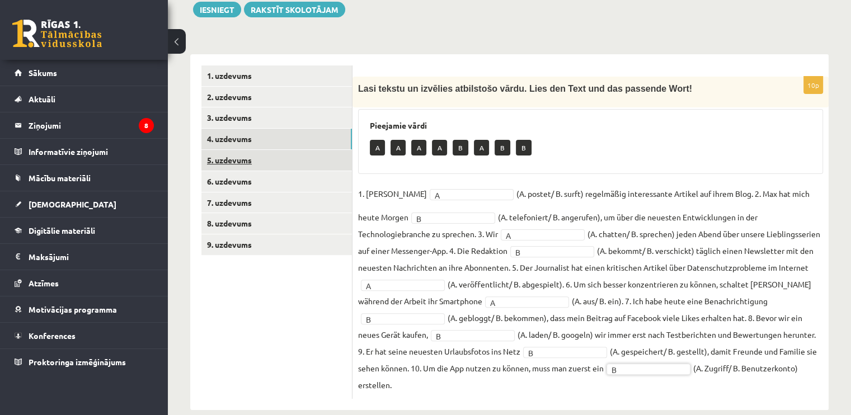
click at [224, 163] on link "5. uzdevums" at bounding box center [276, 160] width 151 height 21
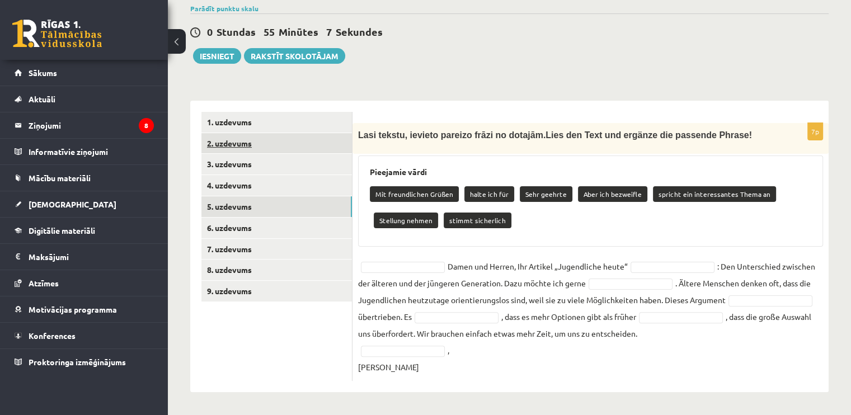
scroll to position [232, 0]
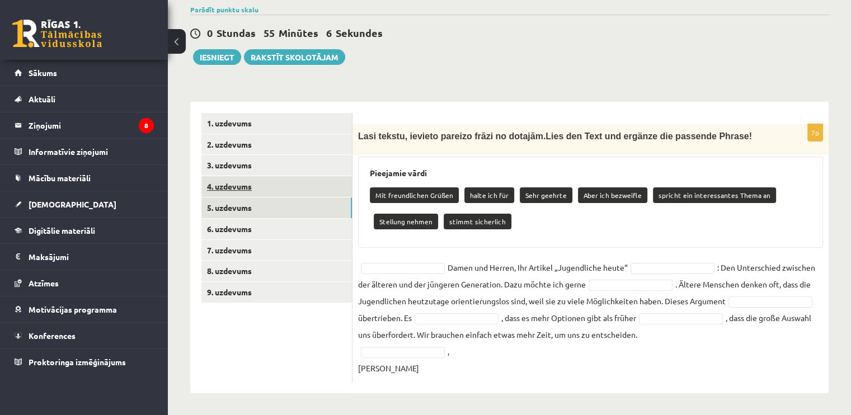
click at [237, 182] on link "4. uzdevums" at bounding box center [276, 186] width 151 height 21
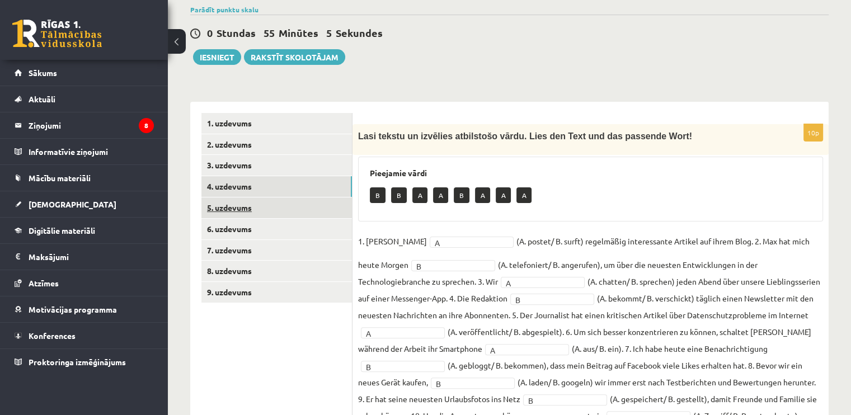
click at [234, 215] on link "5. uzdevums" at bounding box center [276, 207] width 151 height 21
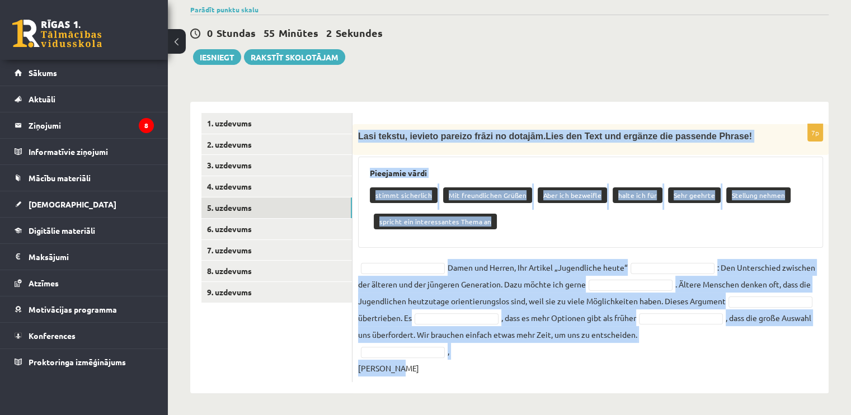
drag, startPoint x: 357, startPoint y: 135, endPoint x: 500, endPoint y: 373, distance: 277.3
click at [500, 373] on div "7p Lasi tekstu, ievieto pareizo frāzi no dotajām. Lies den Text und ergänze die…" at bounding box center [590, 253] width 476 height 258
copy div "Lore ipsumd, sitamet consect adipi el seddoei. Temp inc Utla etd magnaal eni ad…"
click at [506, 67] on div "Vācu valoda 11.b2 klase 1. [PERSON_NAME] (11.b2 JK) Ieskaitē būs jāveic video v…" at bounding box center [509, 113] width 683 height 605
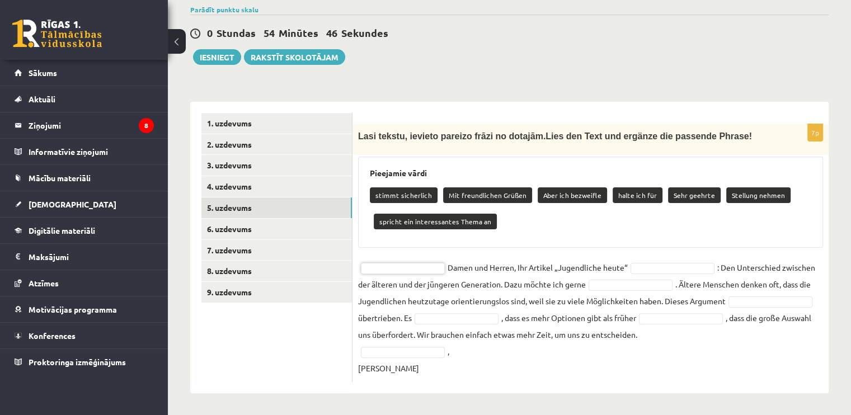
click at [496, 236] on div "Pieejamie vārdi stimmt sicherlich Mit freundlichen Grüßen Aber ich bezweifle ha…" at bounding box center [590, 202] width 465 height 91
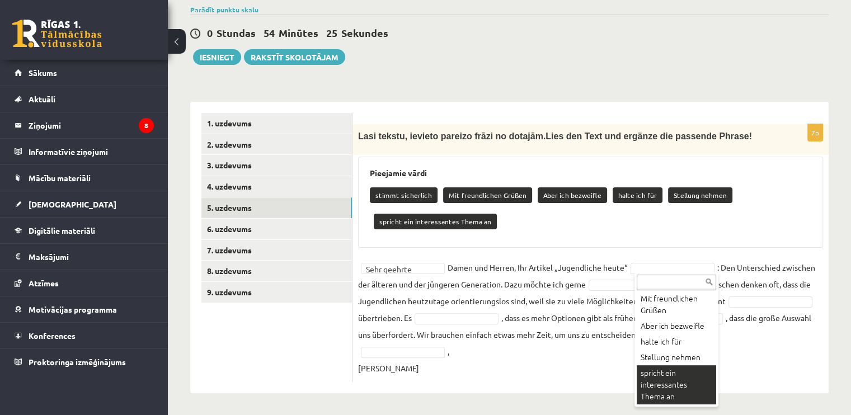
scroll to position [206, 0]
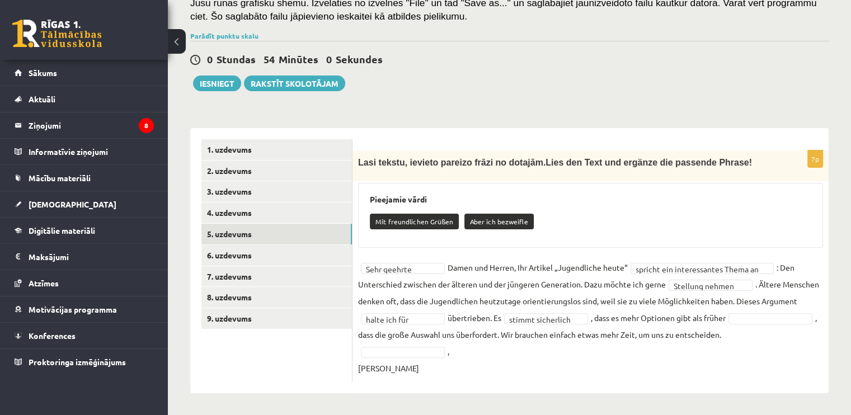
click at [760, 318] on fieldset "**********" at bounding box center [590, 317] width 465 height 117
click at [767, 314] on fieldset "**********" at bounding box center [590, 317] width 465 height 117
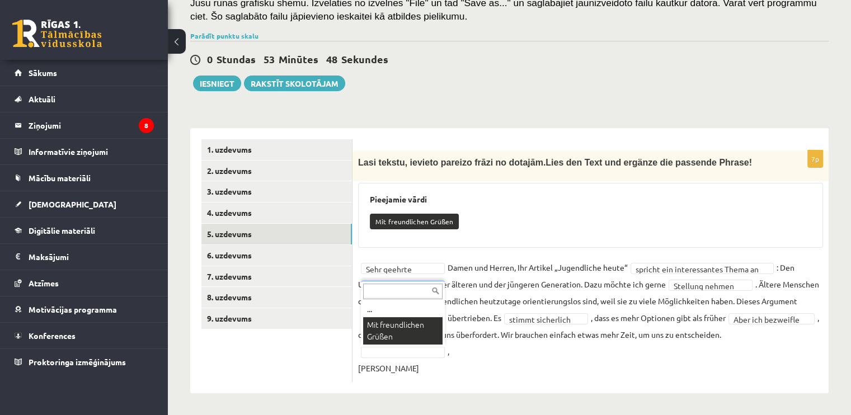
scroll to position [180, 0]
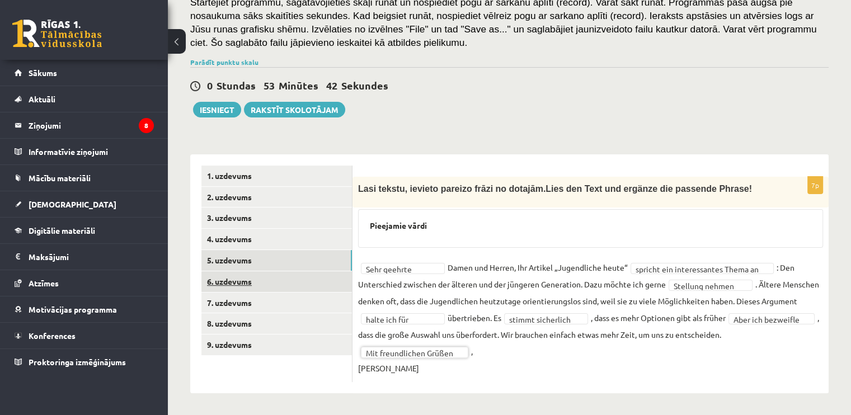
click at [244, 279] on link "6. uzdevums" at bounding box center [276, 281] width 151 height 21
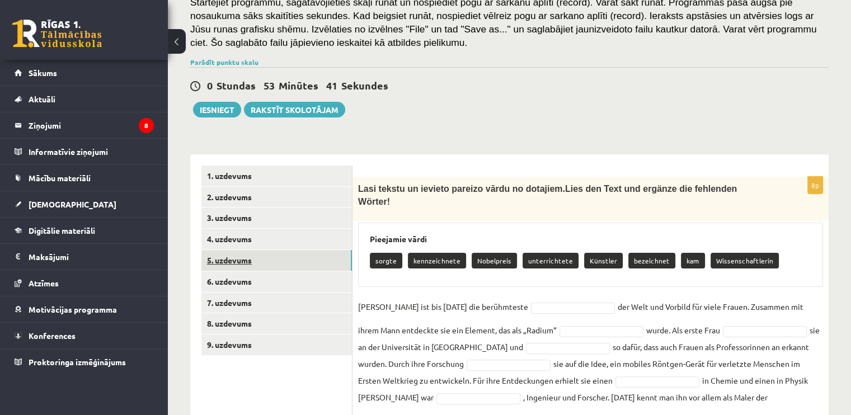
click at [235, 259] on link "5. uzdevums" at bounding box center [276, 260] width 151 height 21
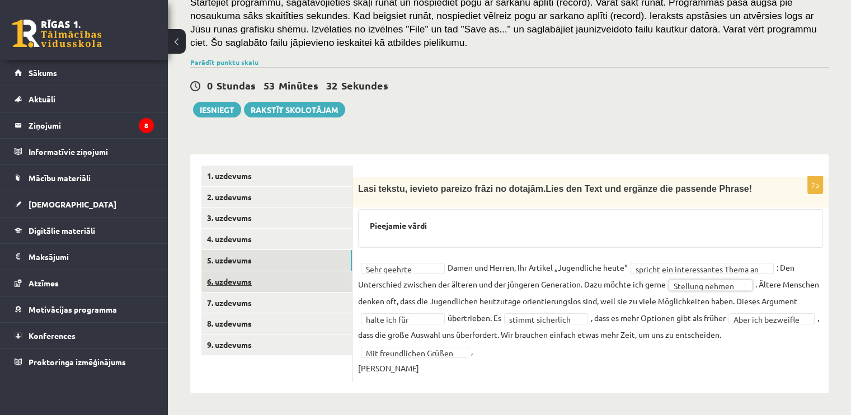
click at [228, 283] on link "6. uzdevums" at bounding box center [276, 281] width 151 height 21
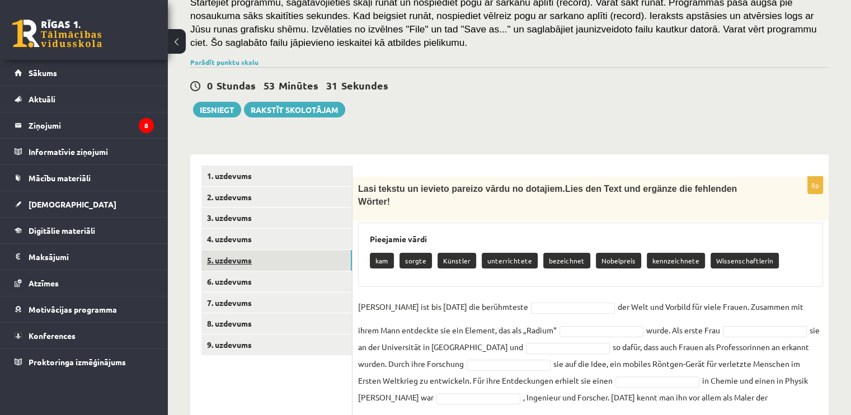
click at [232, 264] on link "5. uzdevums" at bounding box center [276, 260] width 151 height 21
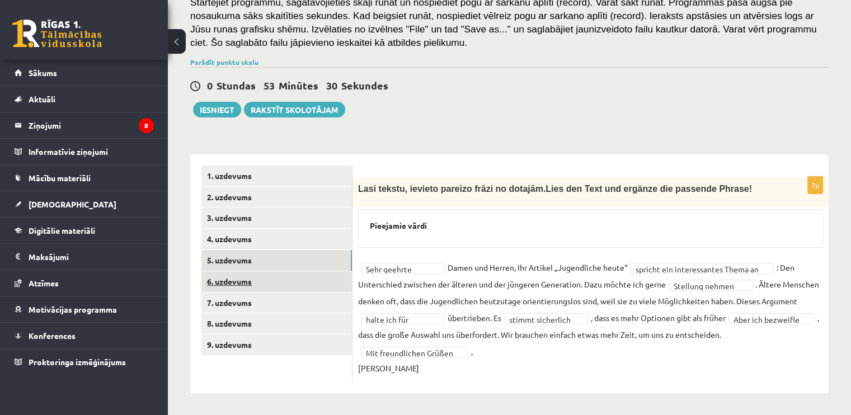
click at [231, 278] on link "6. uzdevums" at bounding box center [276, 281] width 151 height 21
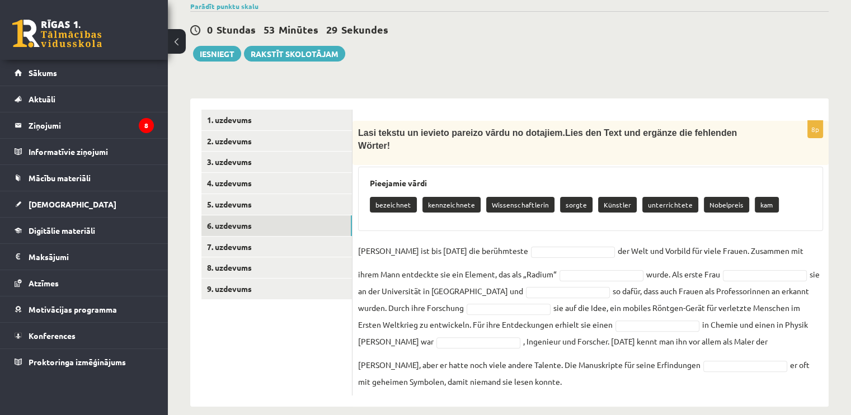
scroll to position [236, 0]
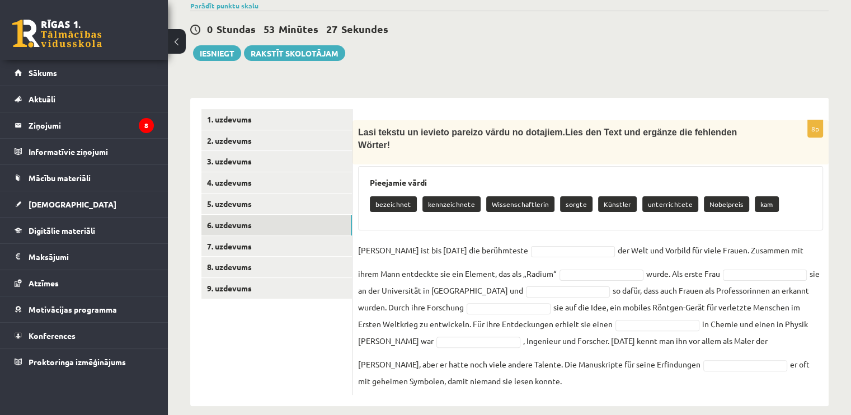
drag, startPoint x: 355, startPoint y: 131, endPoint x: 564, endPoint y: 385, distance: 328.7
click at [564, 385] on div "8p Lasi tekstu un ievieto pareizo vārdu no dotajiem. Lies den Text und ergänze …" at bounding box center [590, 252] width 476 height 309
copy div "Lore ipsumd si ametcon adipisc elits do eiusmodt. Inci utl Etdo mag aliquae adm…"
click at [508, 54] on div "0 Stundas 53 Minūtes 12 Sekundes Ieskaite saglabāta! Iesniegt Rakstīt skolotājam" at bounding box center [509, 36] width 638 height 50
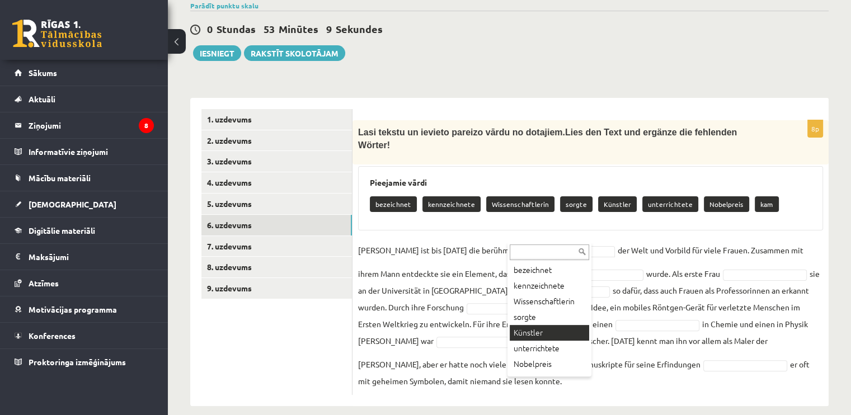
scroll to position [29, 0]
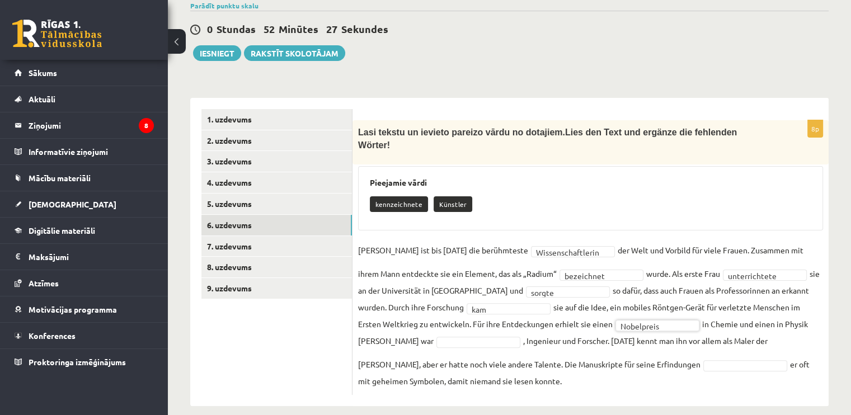
click at [784, 311] on fieldset "**********" at bounding box center [590, 316] width 465 height 148
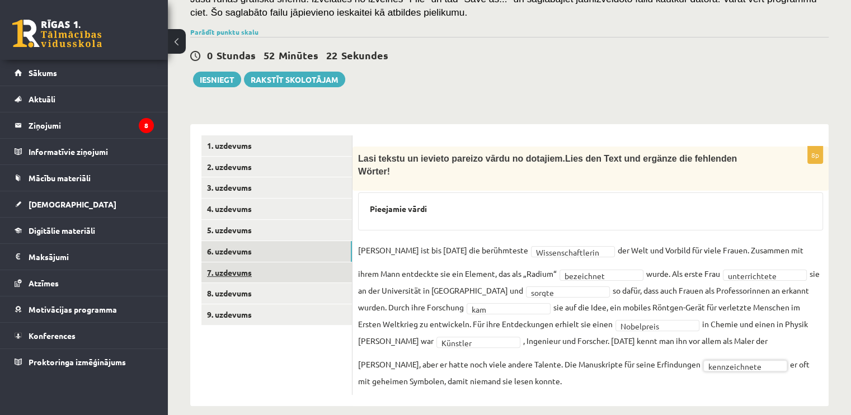
click at [240, 264] on link "7. uzdevums" at bounding box center [276, 272] width 151 height 21
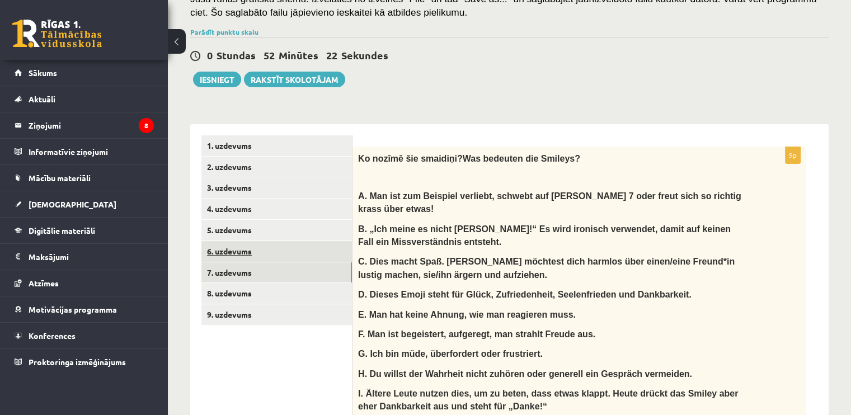
click at [228, 251] on link "6. uzdevums" at bounding box center [276, 251] width 151 height 21
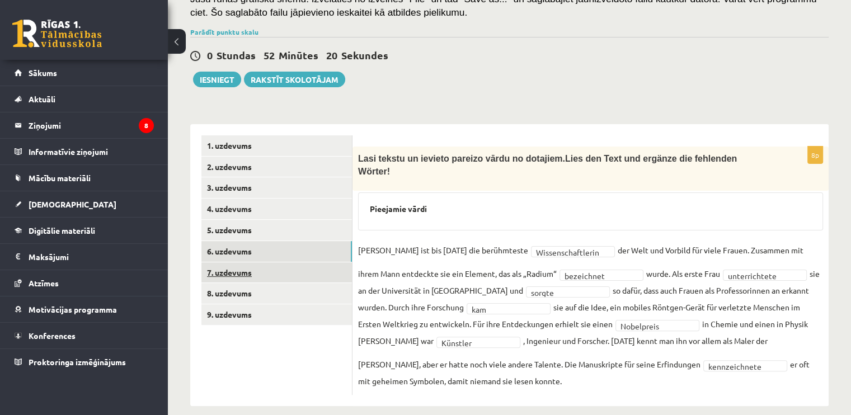
click at [225, 271] on link "7. uzdevums" at bounding box center [276, 272] width 151 height 21
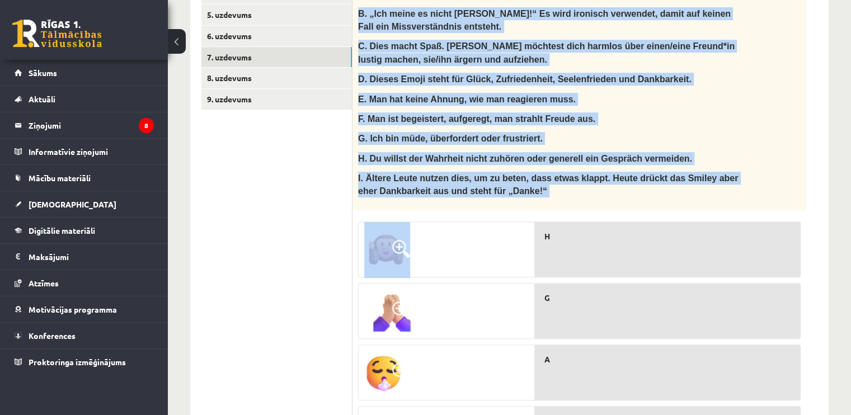
scroll to position [378, 0]
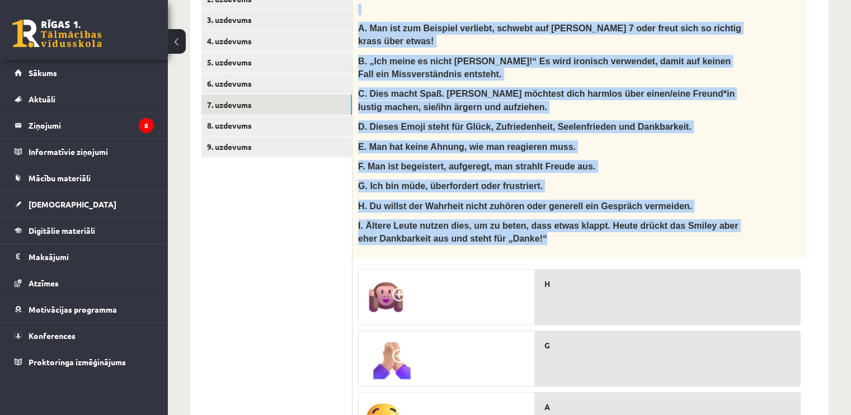
drag, startPoint x: 354, startPoint y: 157, endPoint x: 533, endPoint y: 224, distance: 191.2
click at [533, 224] on div "Ko noz īmē šie smaidiņi? Was bedeuten die Smileys? A. Man ist zum Beispiel verl…" at bounding box center [579, 118] width 454 height 279
click at [533, 224] on p "I. Ältere Leute nutzen dies, um zu beten, dass etwas klappt. Heute drückt das S…" at bounding box center [551, 232] width 387 height 26
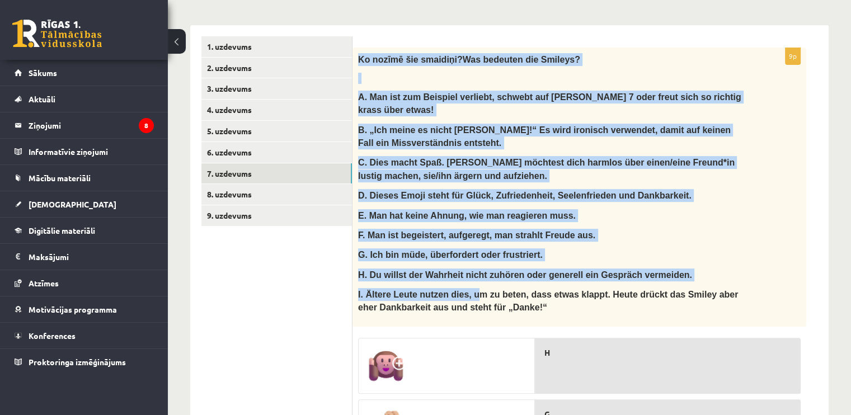
scroll to position [434, 0]
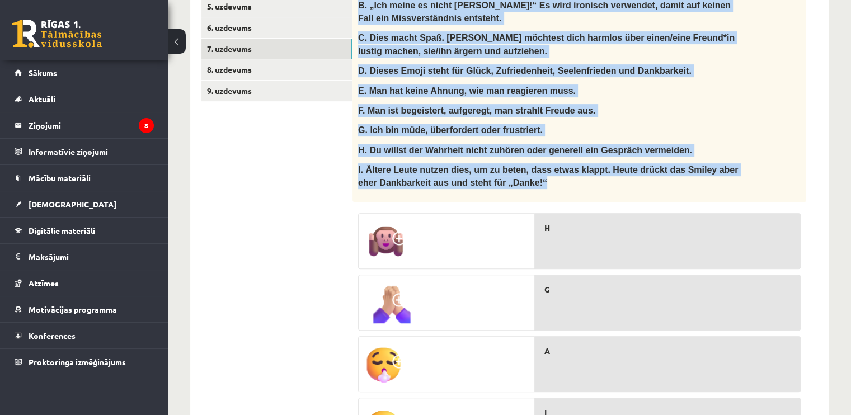
drag, startPoint x: 353, startPoint y: 102, endPoint x: 522, endPoint y: 171, distance: 182.7
click at [522, 171] on div "Ko noz īmē šie smaidiņi? Was bedeuten die Smileys? A. Man ist zum Beispiel verl…" at bounding box center [579, 62] width 454 height 279
drag, startPoint x: 414, startPoint y: 149, endPoint x: 399, endPoint y: 164, distance: 21.0
click at [665, 83] on div "Ko noz īmē šie smaidiņi? Was bedeuten die Smileys? A. Man ist zum Beispiel verl…" at bounding box center [579, 62] width 454 height 279
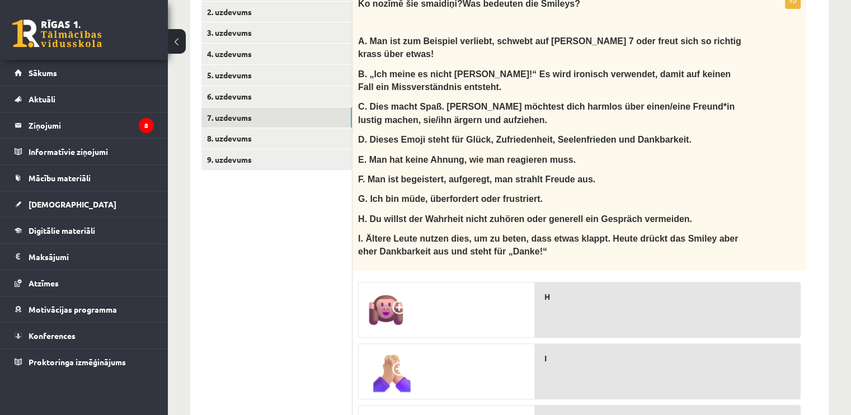
scroll to position [351, 0]
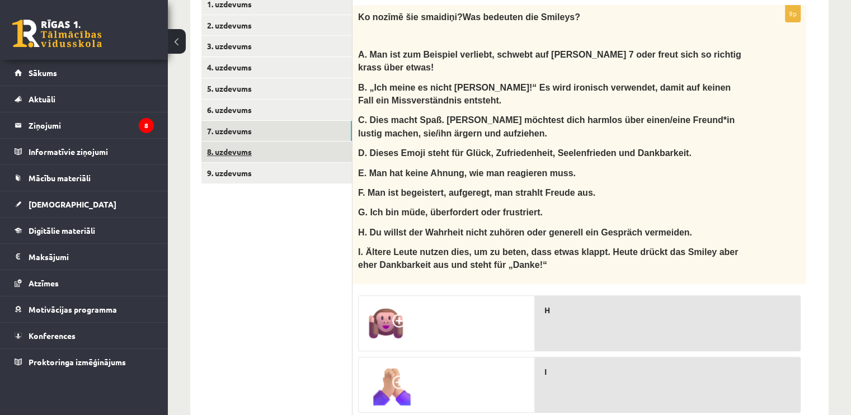
click at [231, 145] on link "8. uzdevums" at bounding box center [276, 152] width 151 height 21
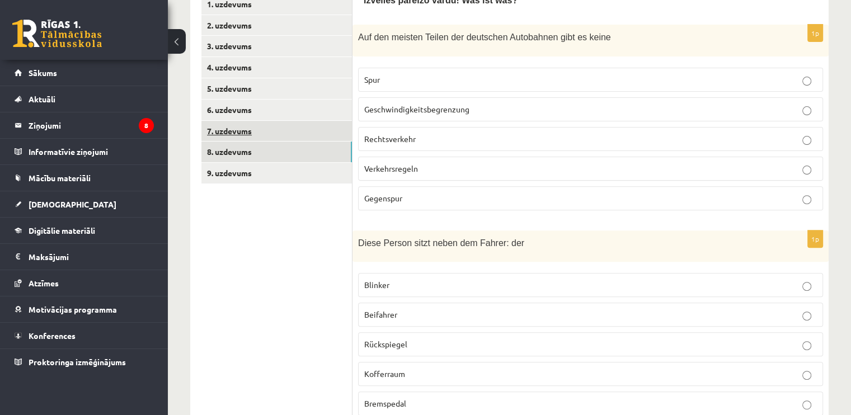
click at [240, 129] on link "7. uzdevums" at bounding box center [276, 131] width 151 height 21
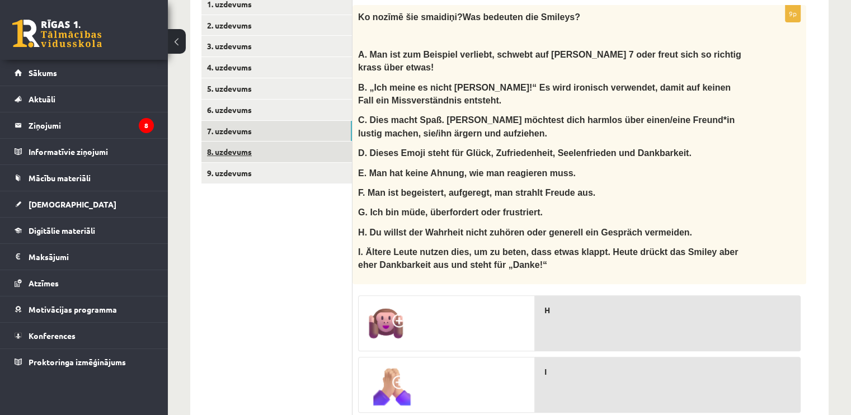
click at [213, 151] on link "8. uzdevums" at bounding box center [276, 152] width 151 height 21
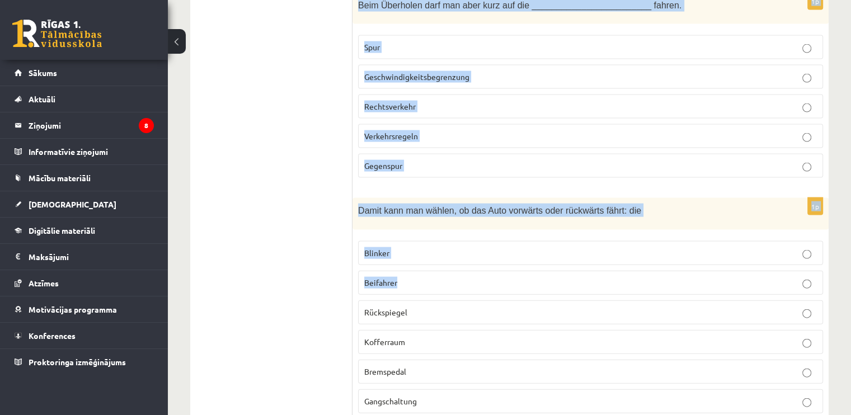
scroll to position [2409, 0]
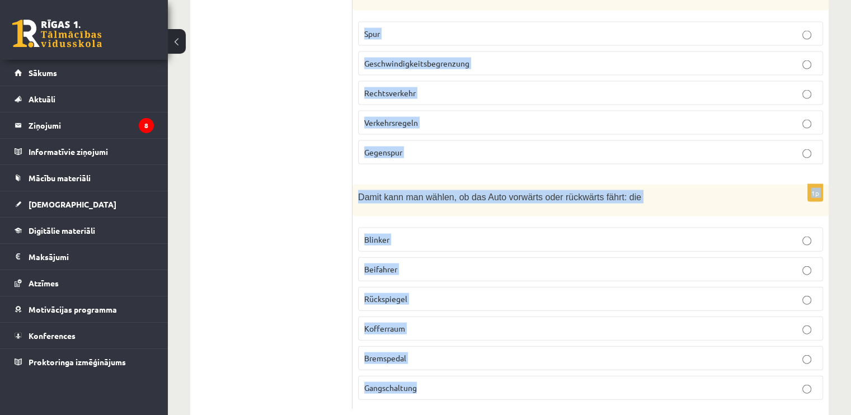
drag, startPoint x: 358, startPoint y: 165, endPoint x: 444, endPoint y: 362, distance: 215.0
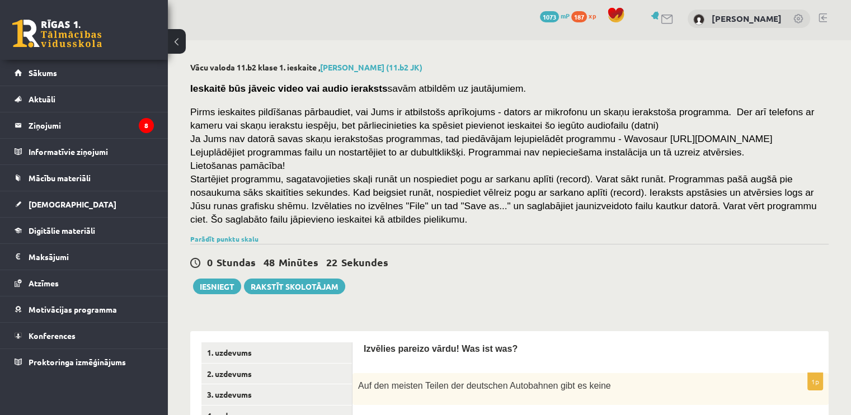
scroll to position [283, 0]
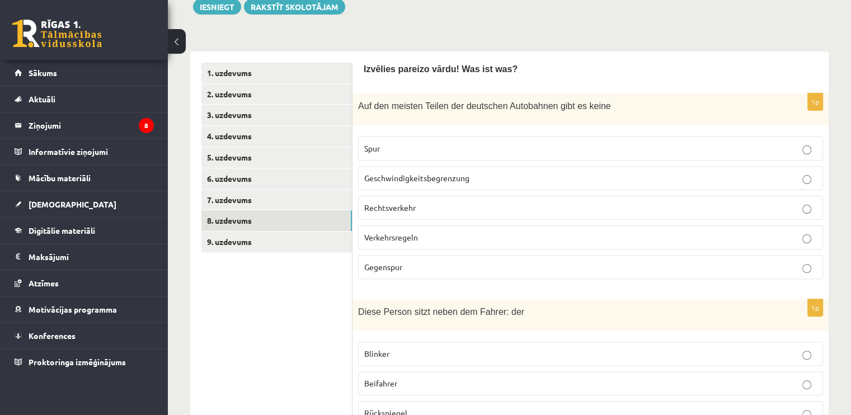
click at [429, 181] on p "Geschwindigkeitsbegrenzung" at bounding box center [590, 178] width 453 height 12
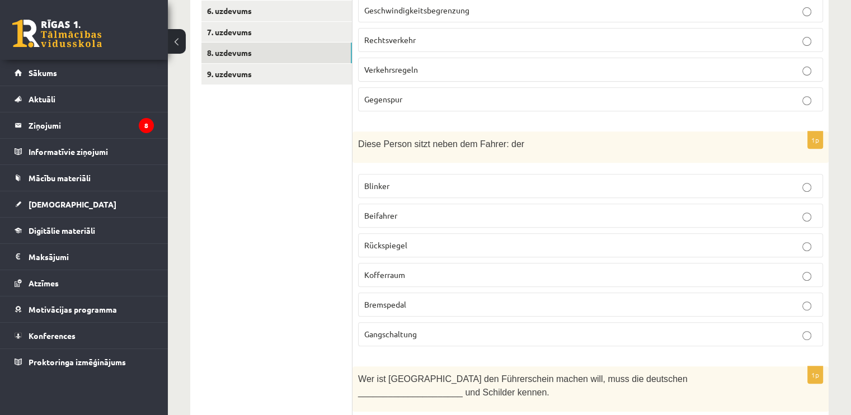
click at [394, 210] on span "Beifahrer" at bounding box center [380, 215] width 33 height 10
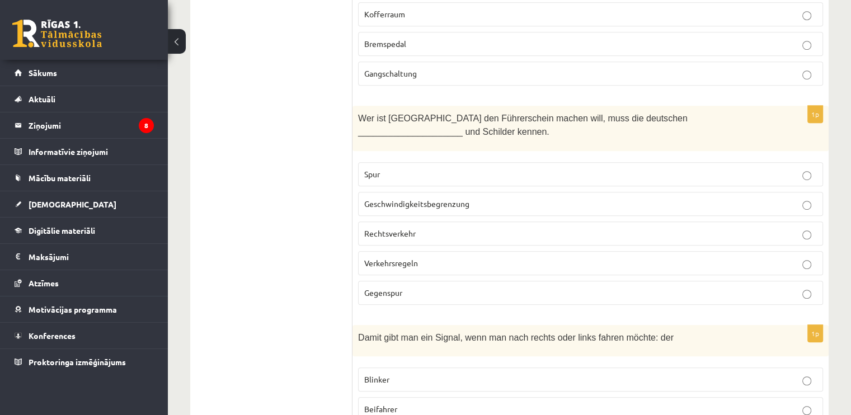
scroll to position [730, 0]
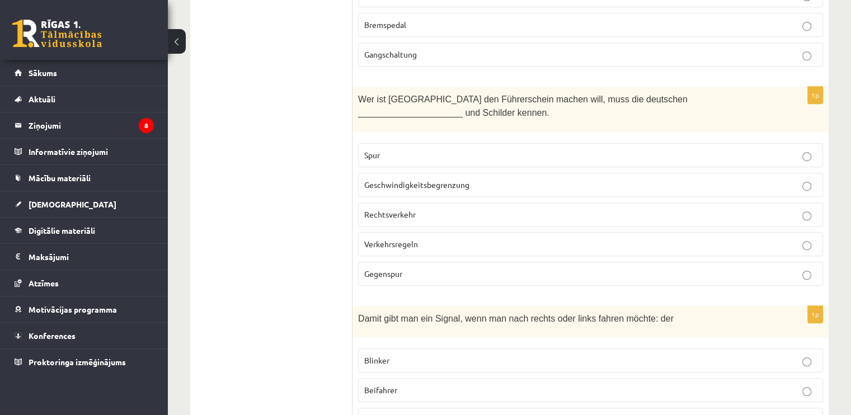
click at [401, 239] on span "Verkehrsregeln" at bounding box center [391, 244] width 54 height 10
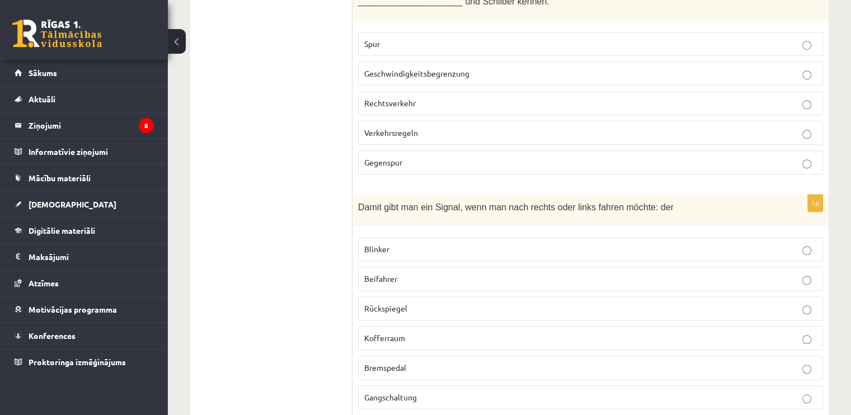
scroll to position [954, 0]
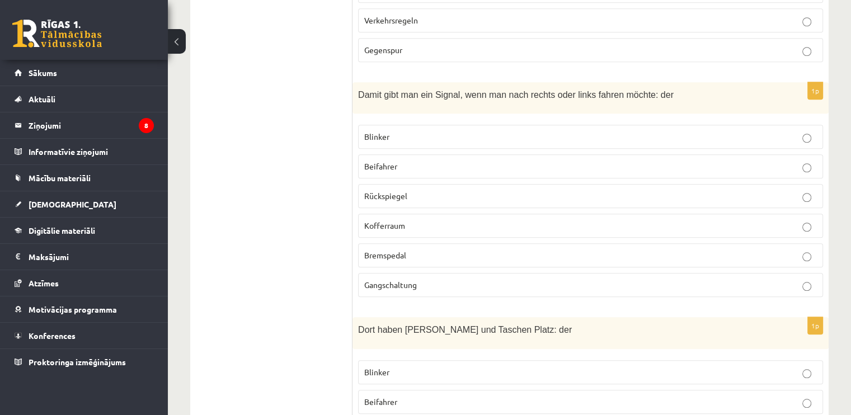
click at [388, 131] on span "Blinker" at bounding box center [376, 136] width 25 height 10
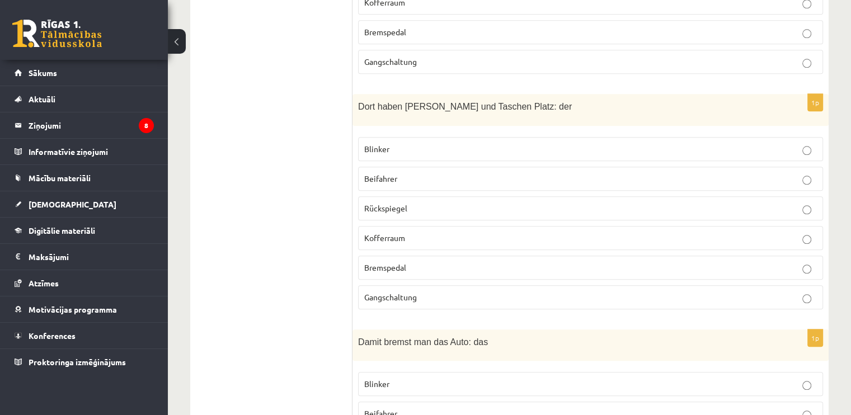
scroll to position [1178, 0]
click at [405, 232] on p "Kofferraum" at bounding box center [590, 238] width 453 height 12
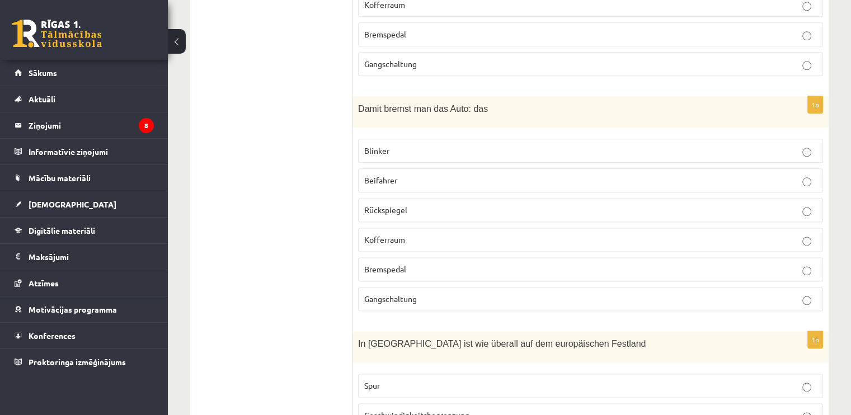
scroll to position [1346, 0]
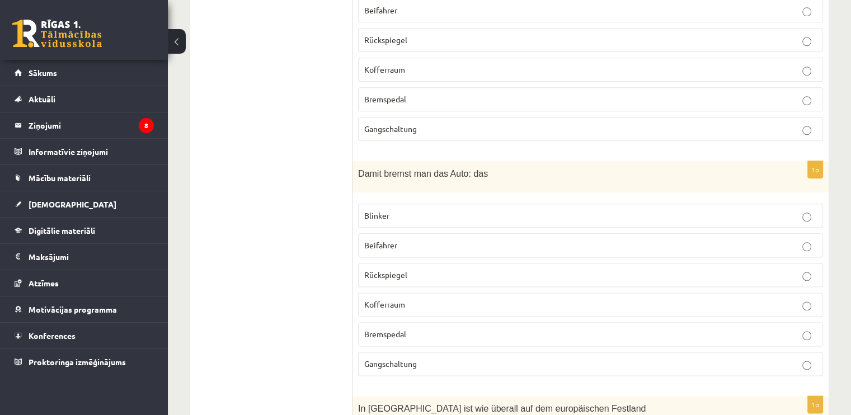
click at [401, 329] on span "Bremspedal" at bounding box center [385, 334] width 42 height 10
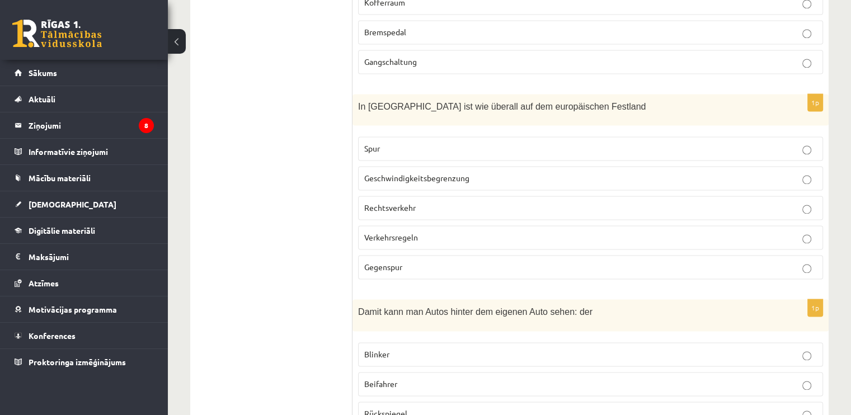
scroll to position [1681, 0]
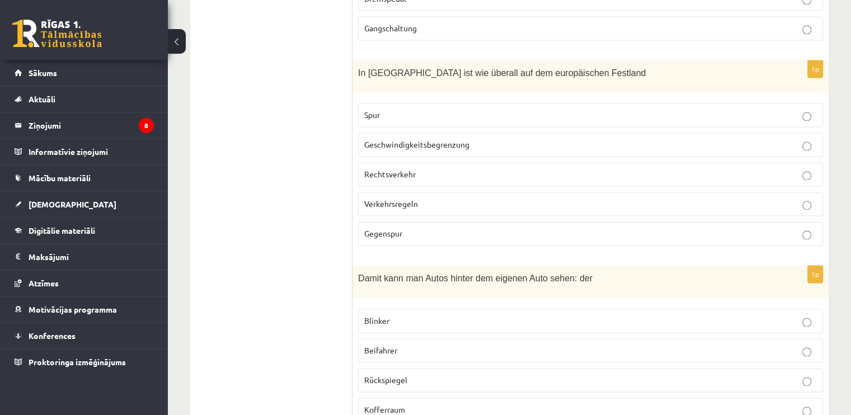
click at [404, 169] on span "Rechtsverkehr" at bounding box center [389, 174] width 51 height 10
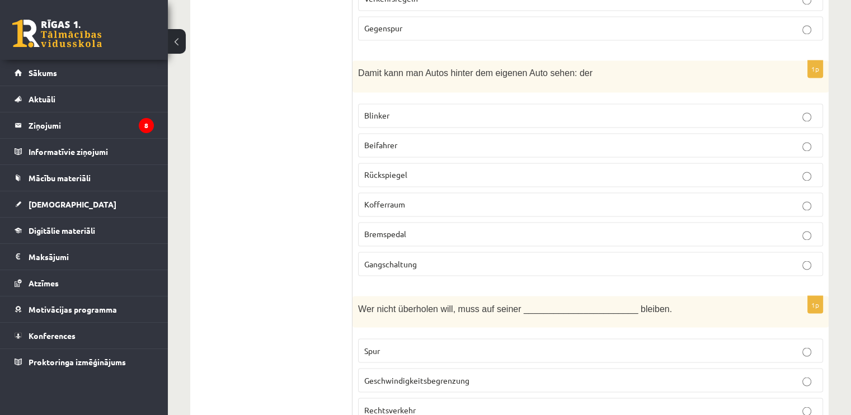
scroll to position [1905, 0]
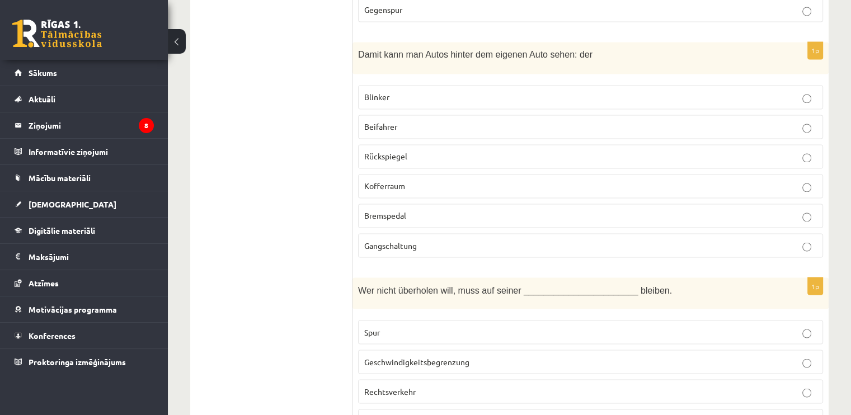
click at [395, 151] on p "Rückspiegel" at bounding box center [590, 157] width 453 height 12
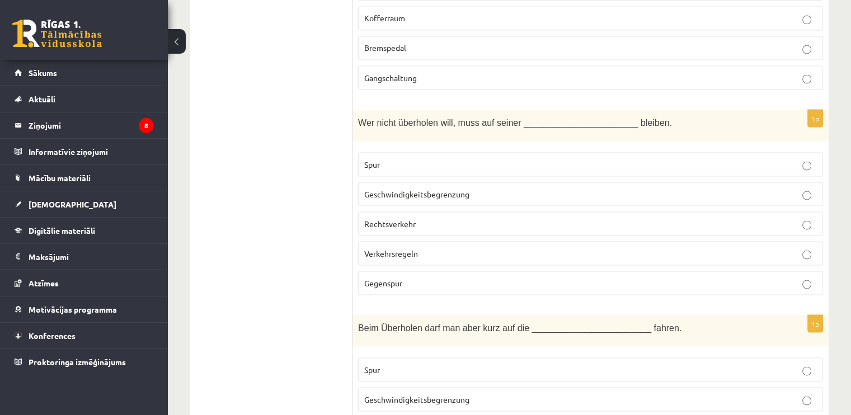
click at [406, 158] on p "Spur" at bounding box center [590, 164] width 453 height 12
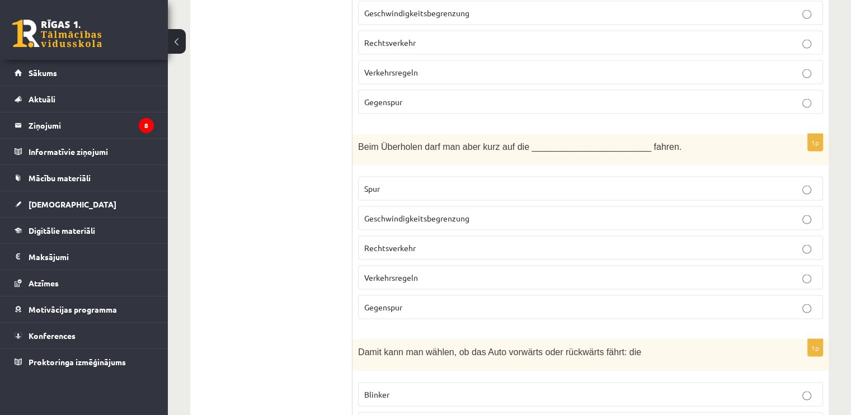
scroll to position [2297, 0]
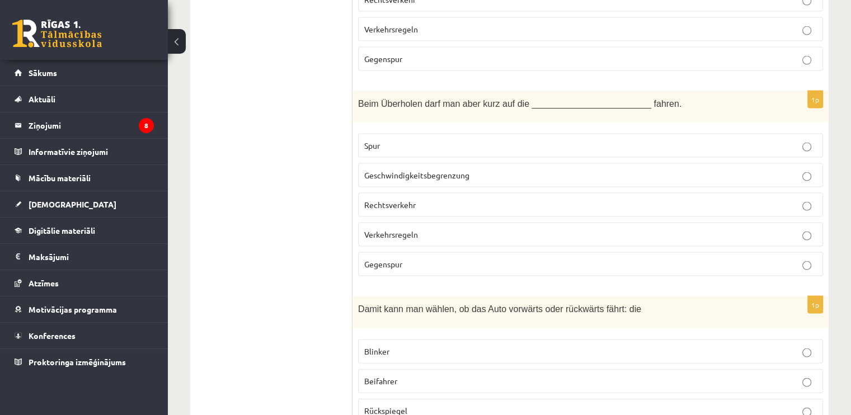
click at [392, 259] on span "Gegenspur" at bounding box center [383, 264] width 38 height 10
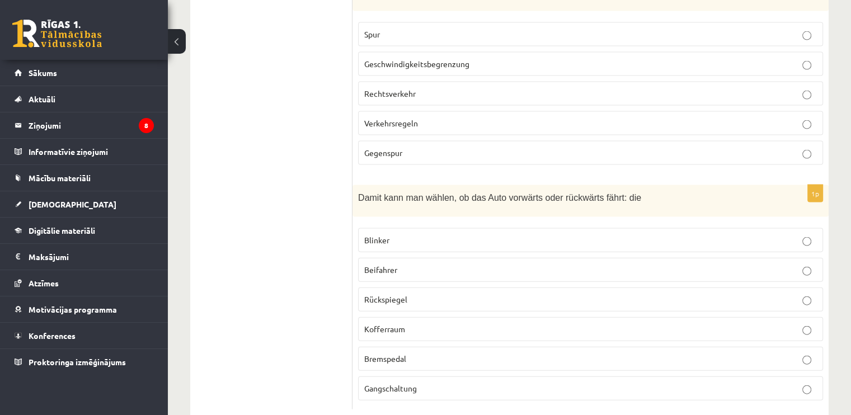
scroll to position [2409, 0]
click at [392, 383] on span "Gangschaltung" at bounding box center [390, 388] width 53 height 10
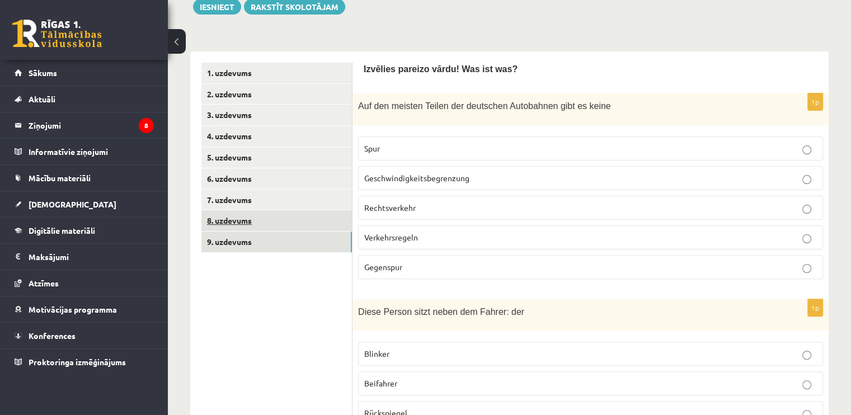
drag, startPoint x: 237, startPoint y: 239, endPoint x: 237, endPoint y: 228, distance: 10.6
click at [237, 239] on link "9. uzdevums" at bounding box center [276, 242] width 151 height 21
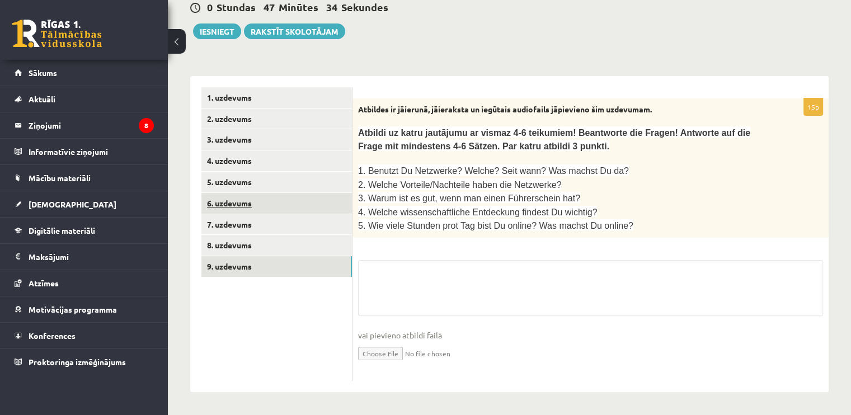
scroll to position [251, 0]
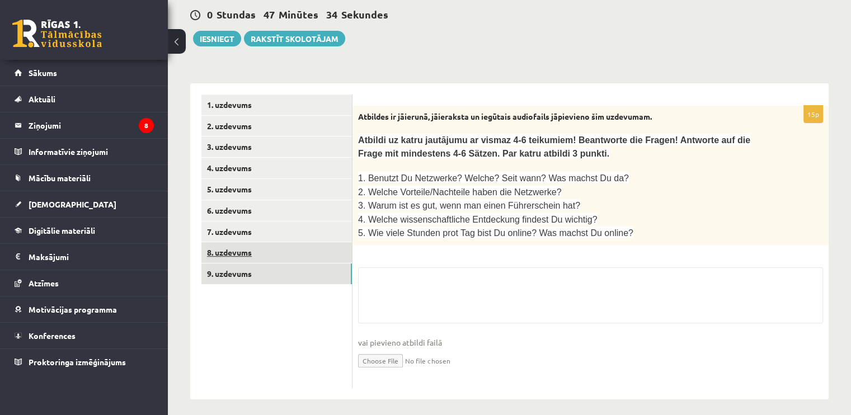
click at [222, 260] on link "8. uzdevums" at bounding box center [276, 252] width 151 height 21
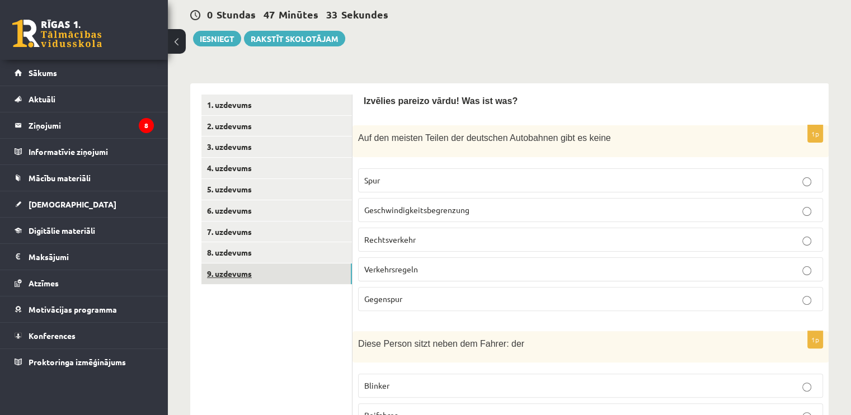
click at [234, 274] on link "9. uzdevums" at bounding box center [276, 274] width 151 height 21
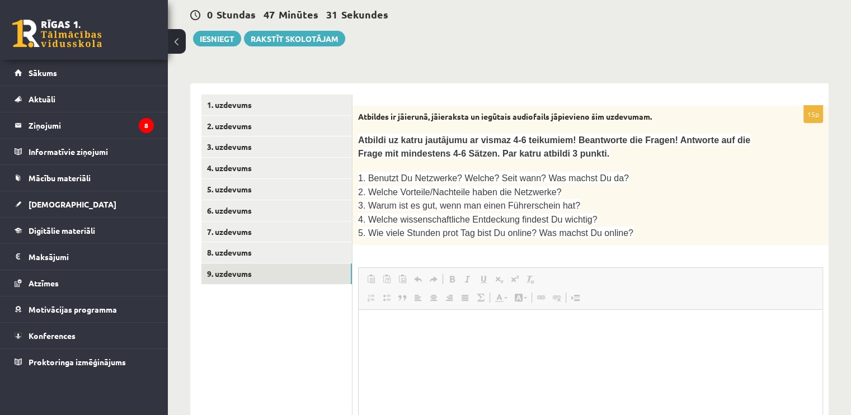
scroll to position [0, 0]
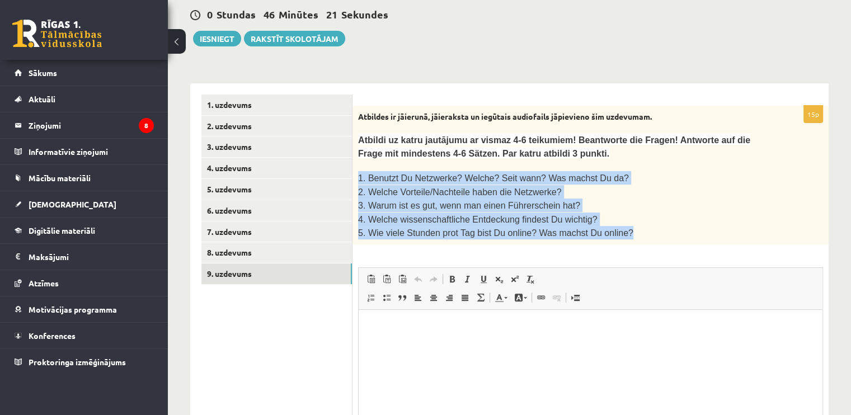
drag, startPoint x: 356, startPoint y: 174, endPoint x: 618, endPoint y: 236, distance: 269.6
click at [618, 236] on div "Atbildes ir jāierunā, jāieraksta un iegūtais audiofails jāpievieno šim uzdevuma…" at bounding box center [590, 176] width 476 height 140
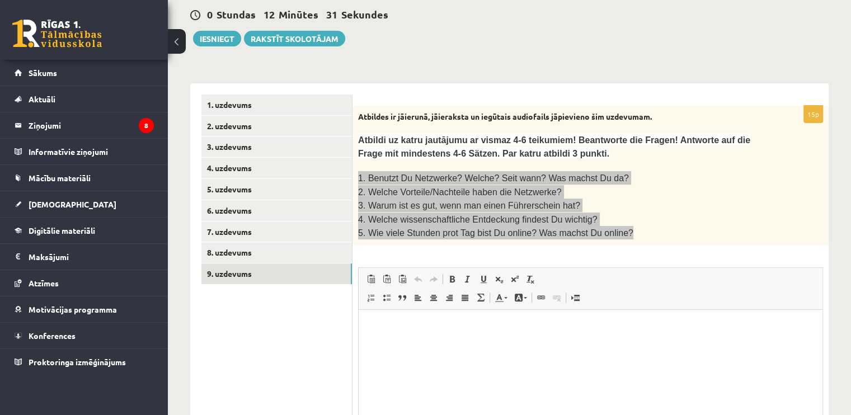
click at [385, 327] on p "Editor, wiswyg-editor-user-answer-47024773687100" at bounding box center [590, 327] width 441 height 12
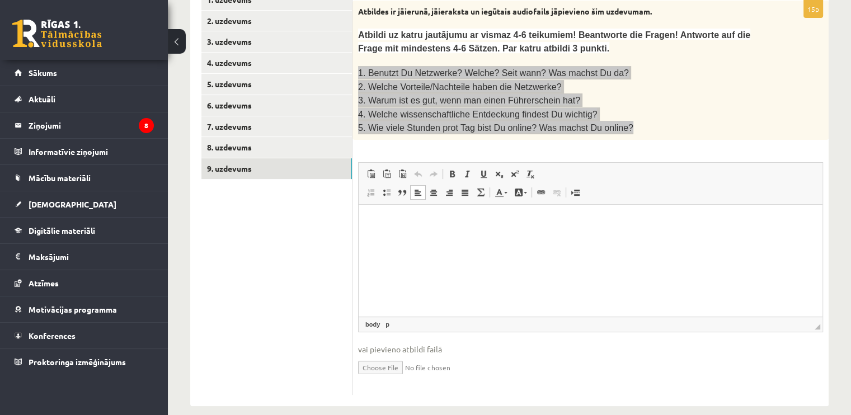
scroll to position [361, 0]
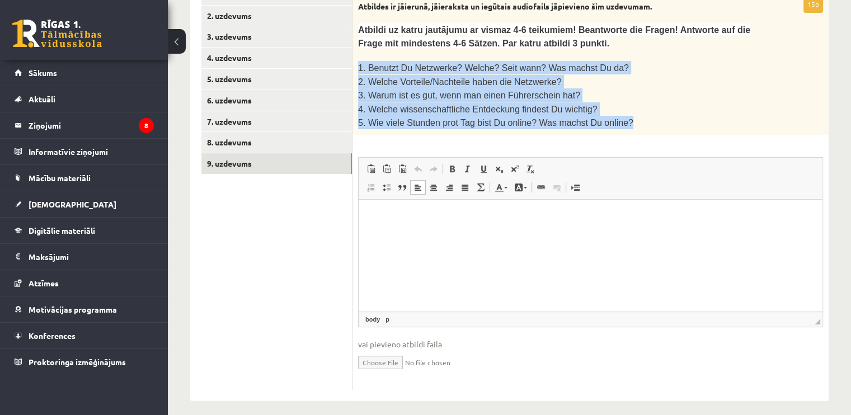
click at [637, 116] on p "5. Wie viele Stunden prot Tag bist Du online? Was machst Du online?" at bounding box center [562, 122] width 409 height 13
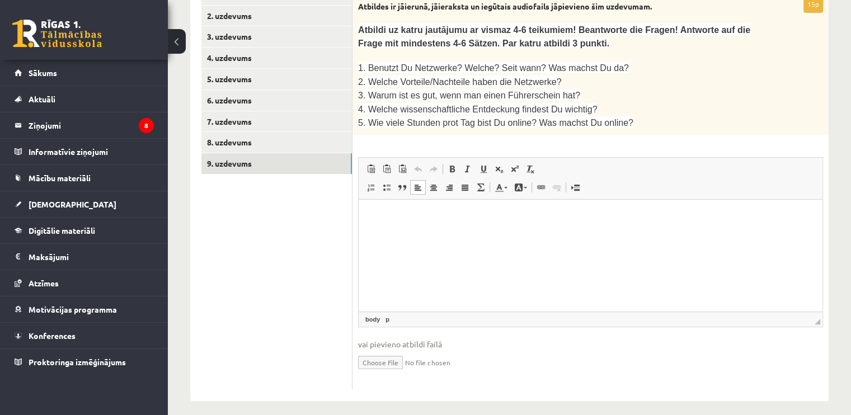
click at [380, 351] on input "file" at bounding box center [590, 361] width 465 height 23
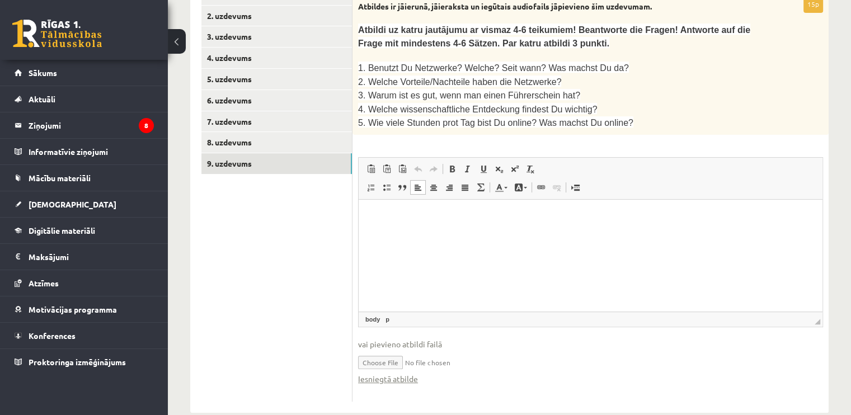
click at [388, 355] on input "file" at bounding box center [590, 361] width 465 height 23
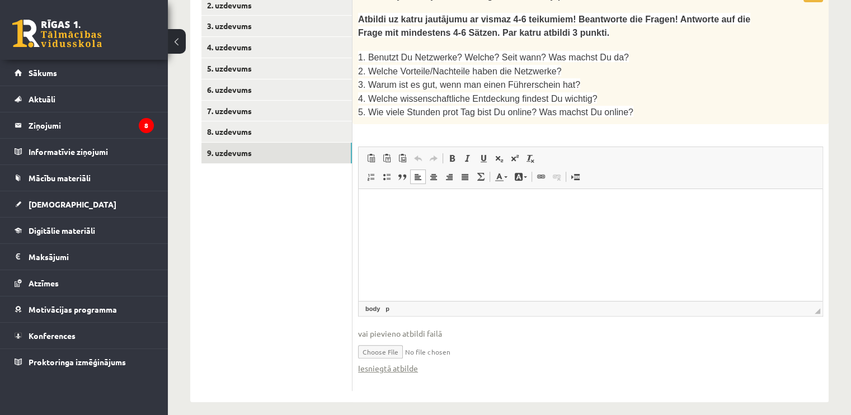
scroll to position [373, 0]
type input "**********"
click at [387, 342] on input "file" at bounding box center [590, 349] width 465 height 23
click at [380, 342] on input "file" at bounding box center [590, 349] width 465 height 23
type input "**********"
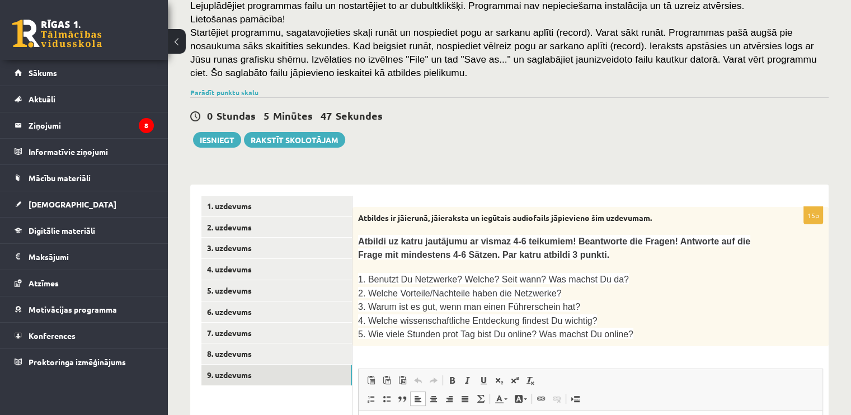
scroll to position [149, 0]
click at [223, 139] on button "Iesniegt" at bounding box center [217, 141] width 48 height 16
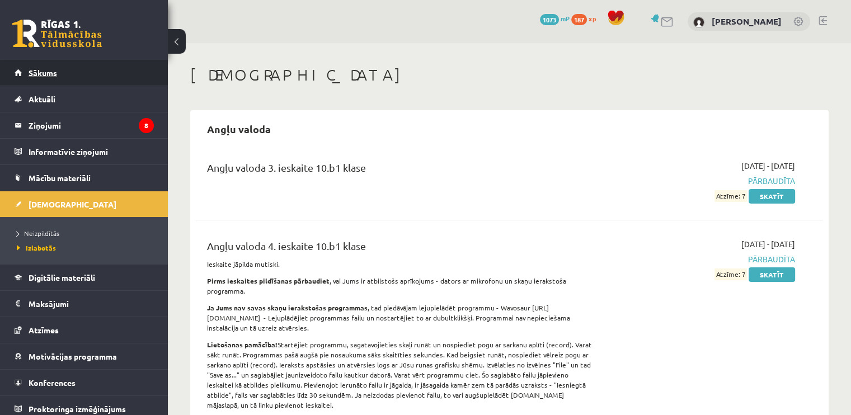
click at [46, 69] on span "Sākums" at bounding box center [43, 73] width 29 height 10
